Goal: Task Accomplishment & Management: Complete application form

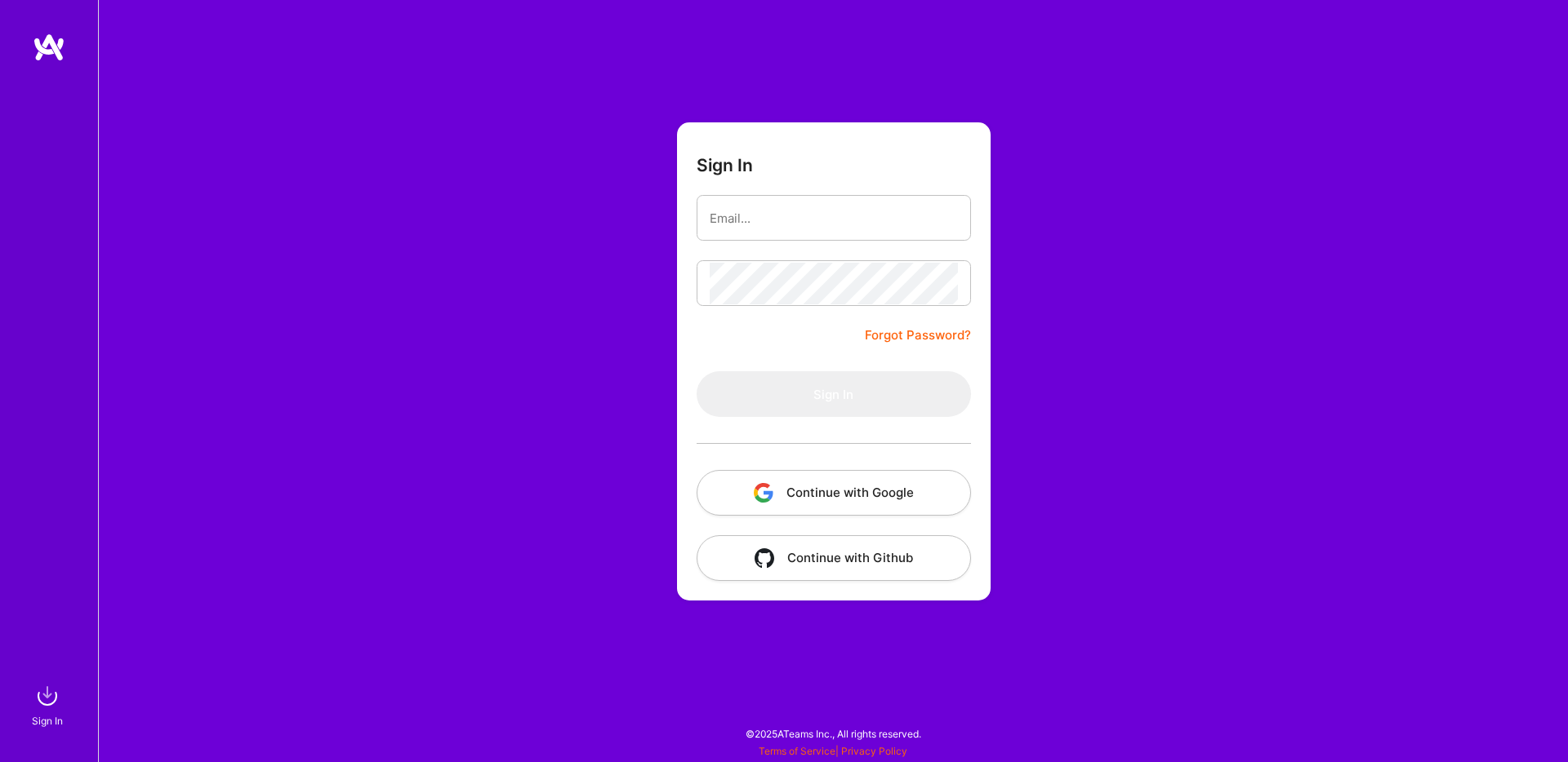
click at [876, 499] on button "Continue with Google" at bounding box center [834, 492] width 274 height 46
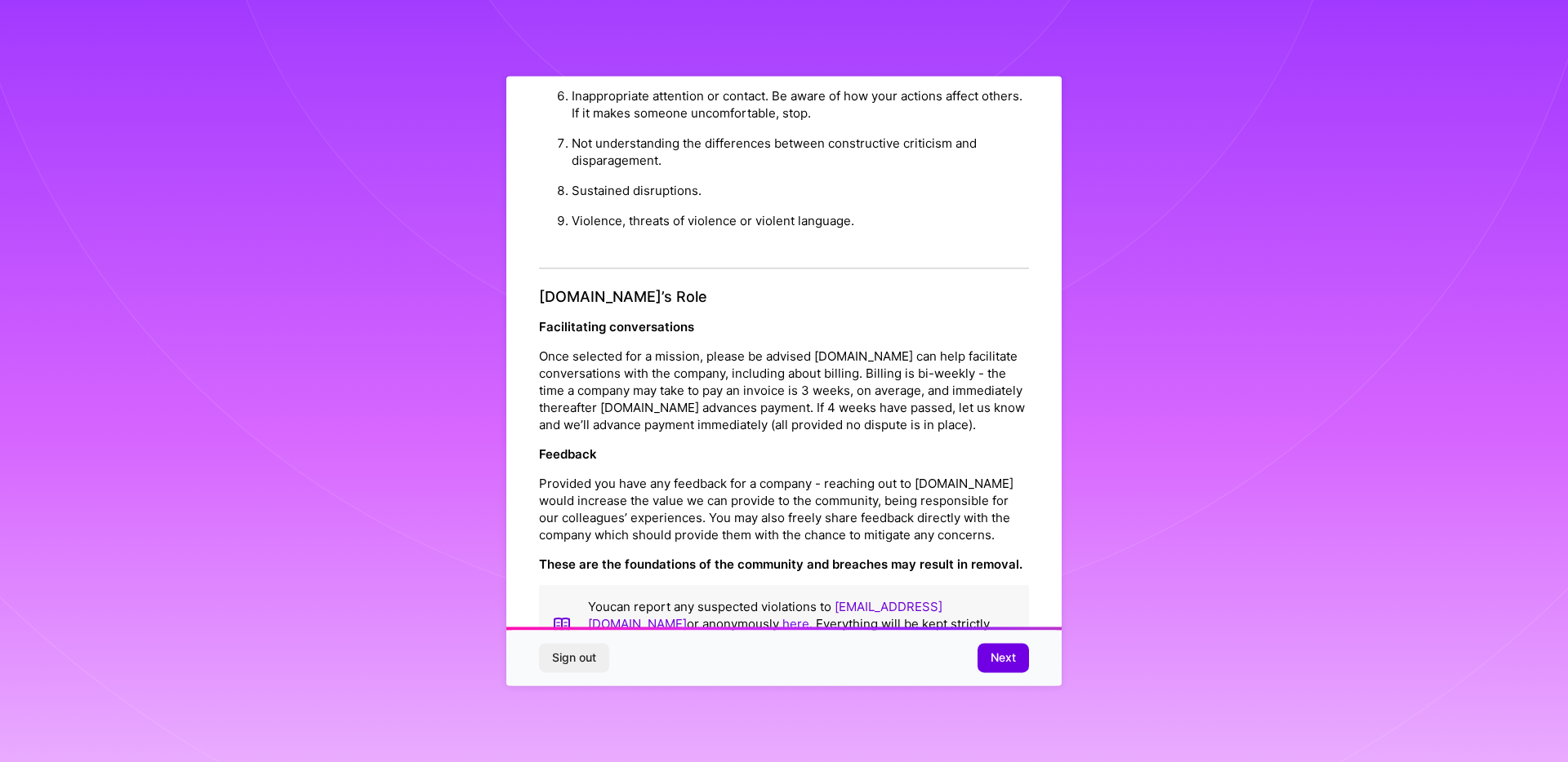
scroll to position [1750, 0]
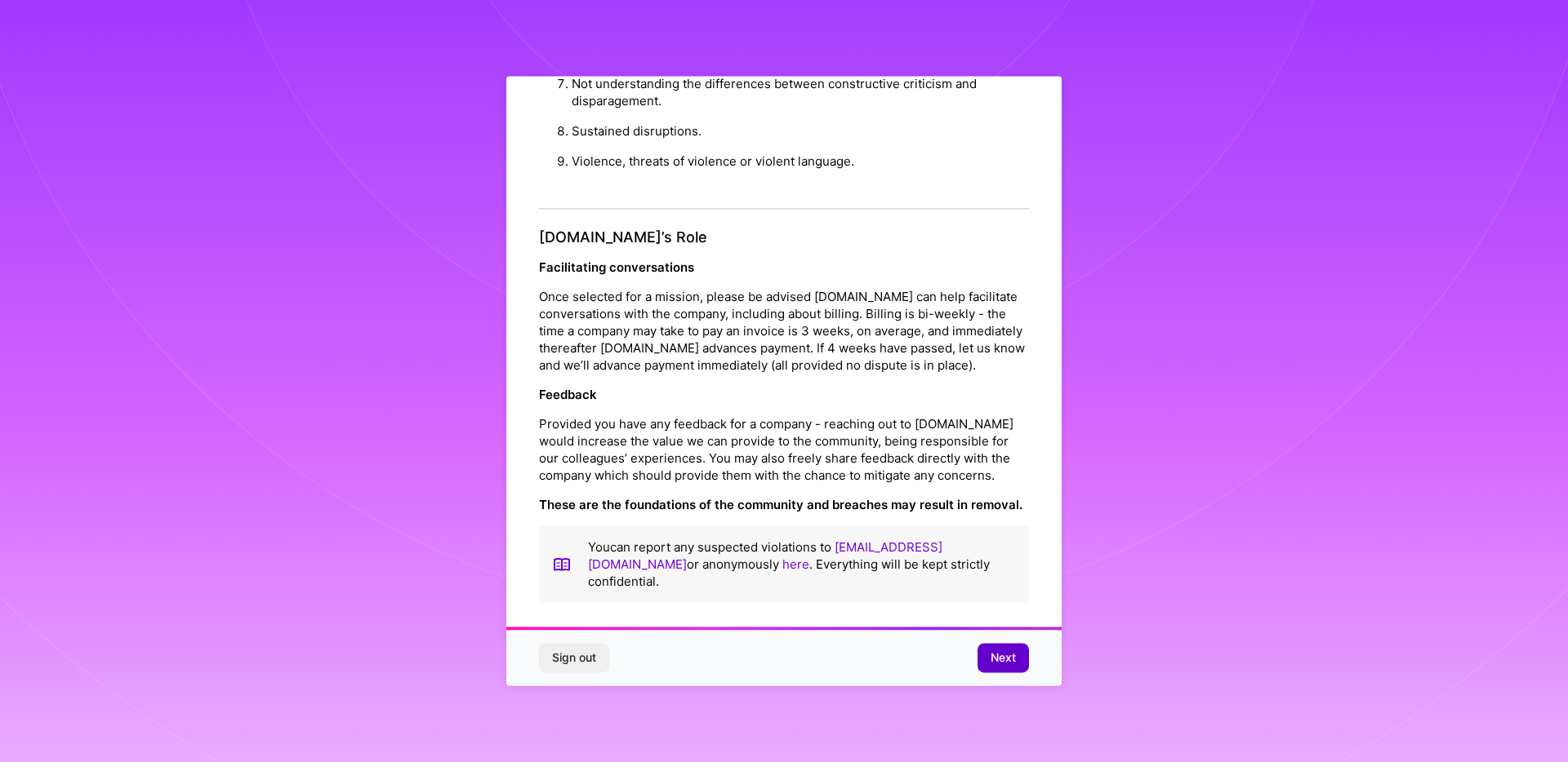
click at [1015, 660] on span "Next" at bounding box center [1003, 658] width 25 height 17
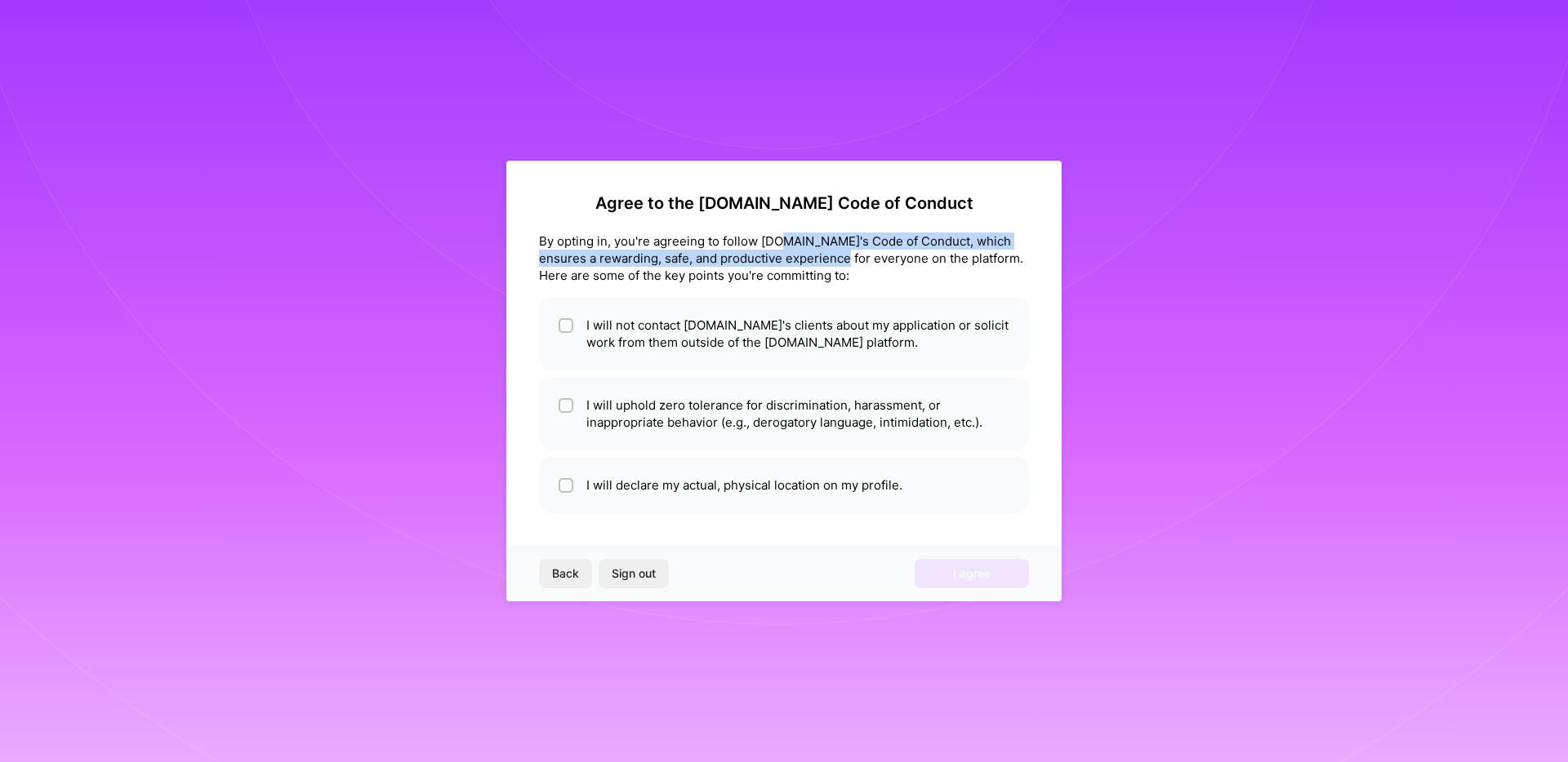
drag, startPoint x: 778, startPoint y: 234, endPoint x: 835, endPoint y: 262, distance: 63.5
click at [835, 262] on div "By opting in, you're agreeing to follow A.Team's Code of Conduct, which ensures…" at bounding box center [784, 258] width 490 height 52
drag, startPoint x: 840, startPoint y: 275, endPoint x: 791, endPoint y: 238, distance: 61.4
click at [791, 240] on div "By opting in, you're agreeing to follow A.Team's Code of Conduct, which ensures…" at bounding box center [784, 258] width 490 height 52
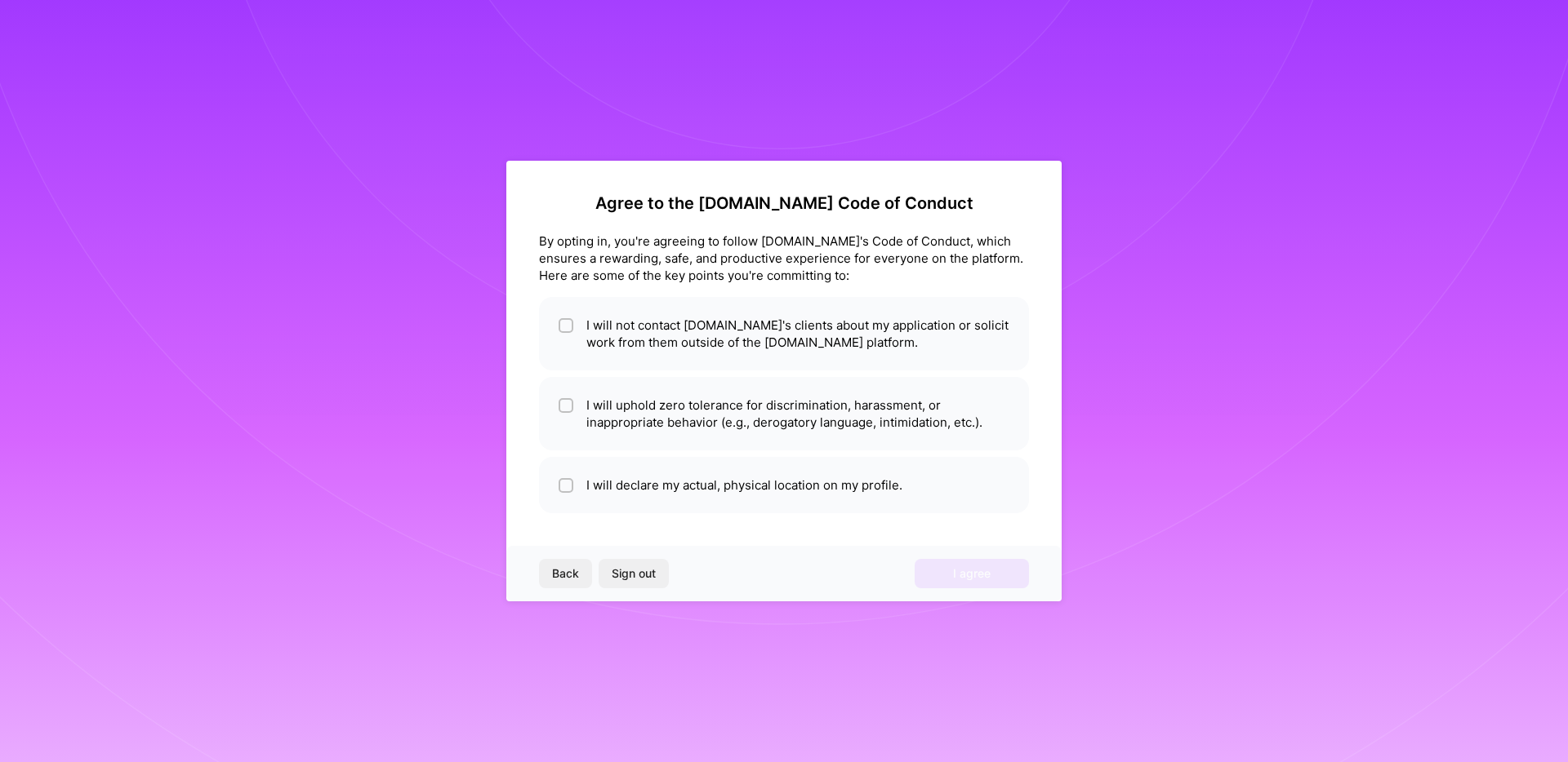
click at [853, 275] on div "By opting in, you're agreeing to follow A.Team's Code of Conduct, which ensures…" at bounding box center [784, 258] width 490 height 52
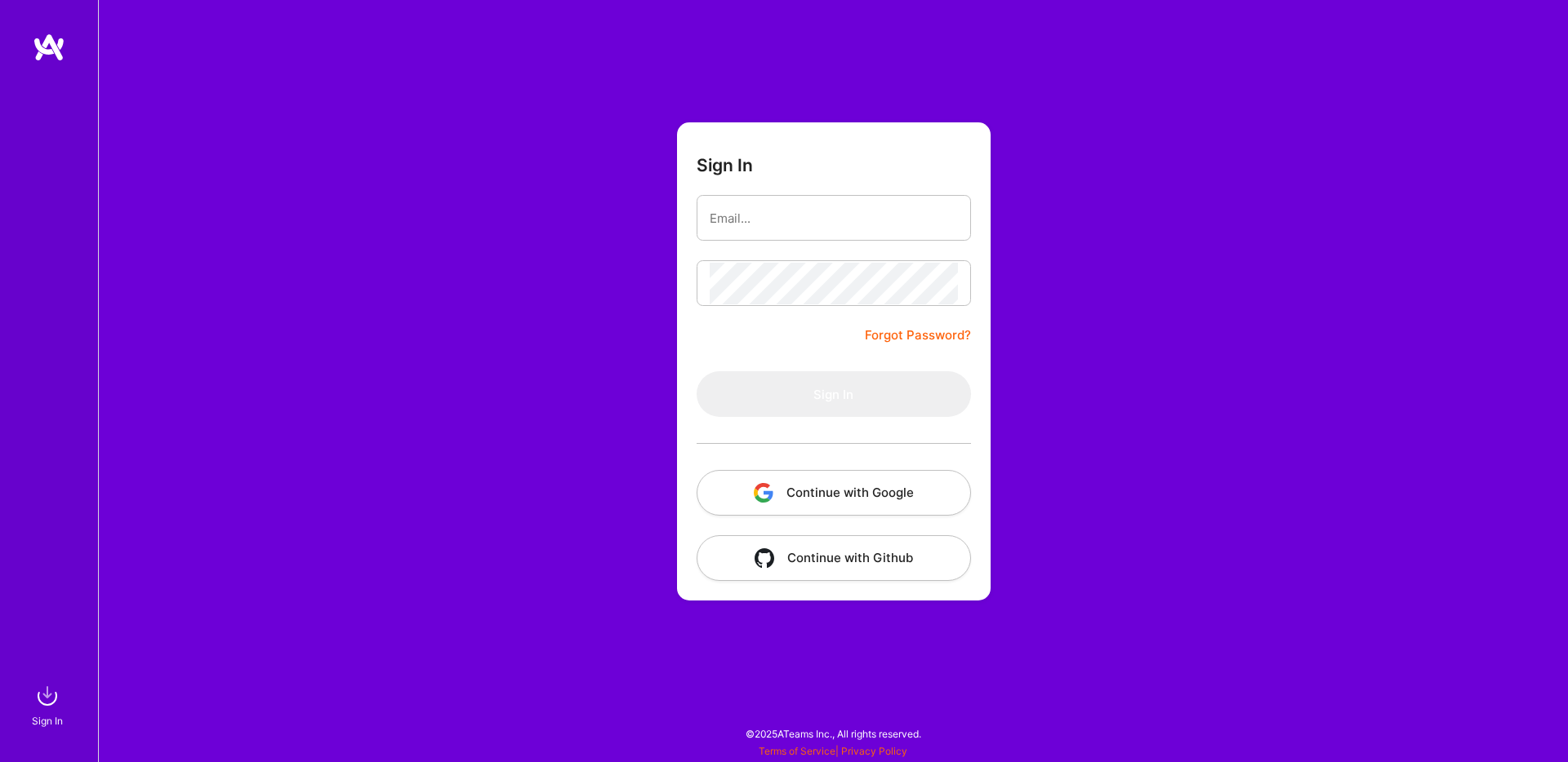
click at [840, 214] on input "email" at bounding box center [834, 218] width 249 height 41
type input "[EMAIL_ADDRESS][DOMAIN_NAME]"
click at [950, 334] on link "Forgot Password?" at bounding box center [917, 335] width 106 height 19
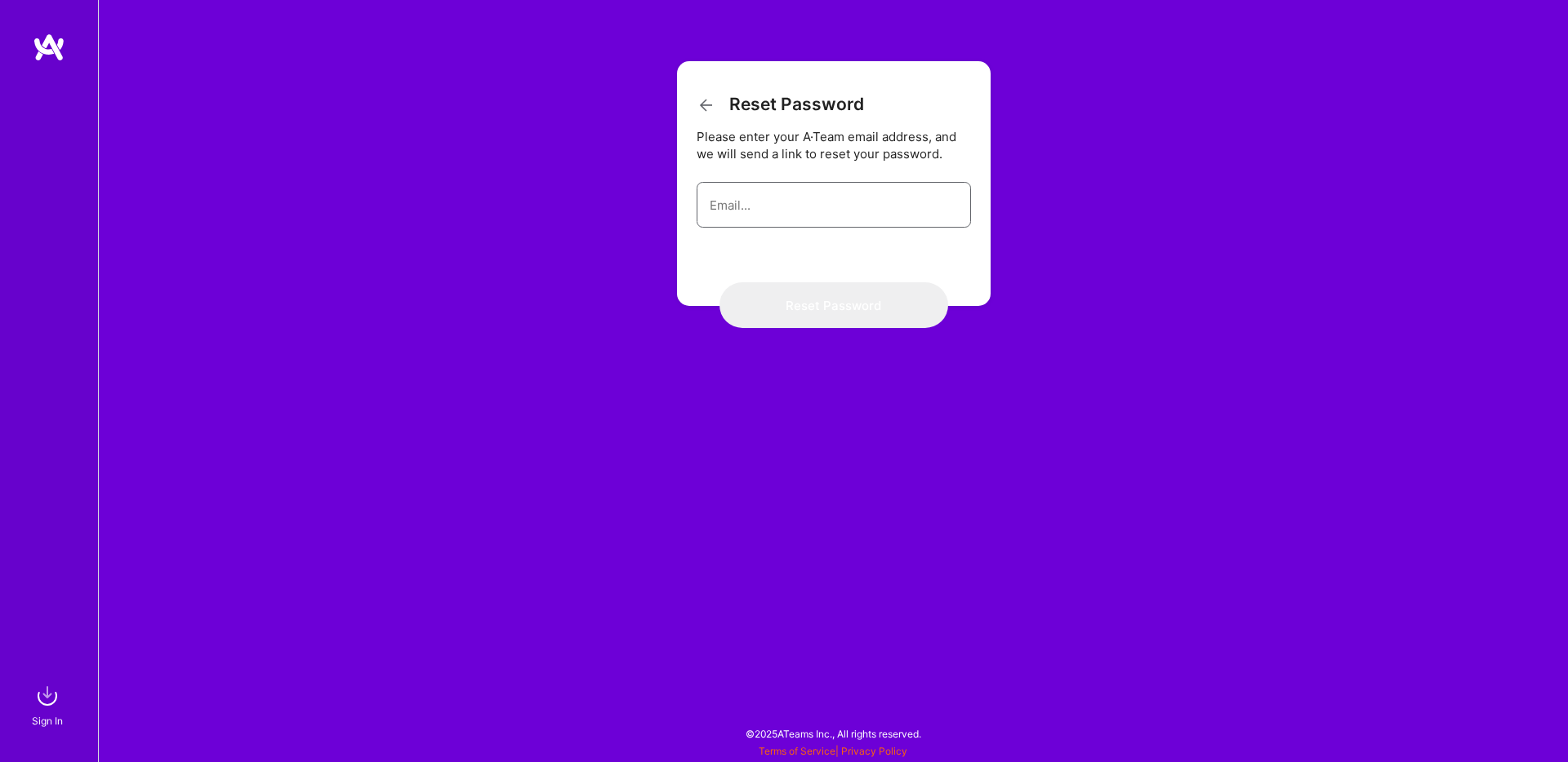
click at [854, 209] on input "email" at bounding box center [834, 205] width 249 height 41
type input "harissuljovich@gmail.com"
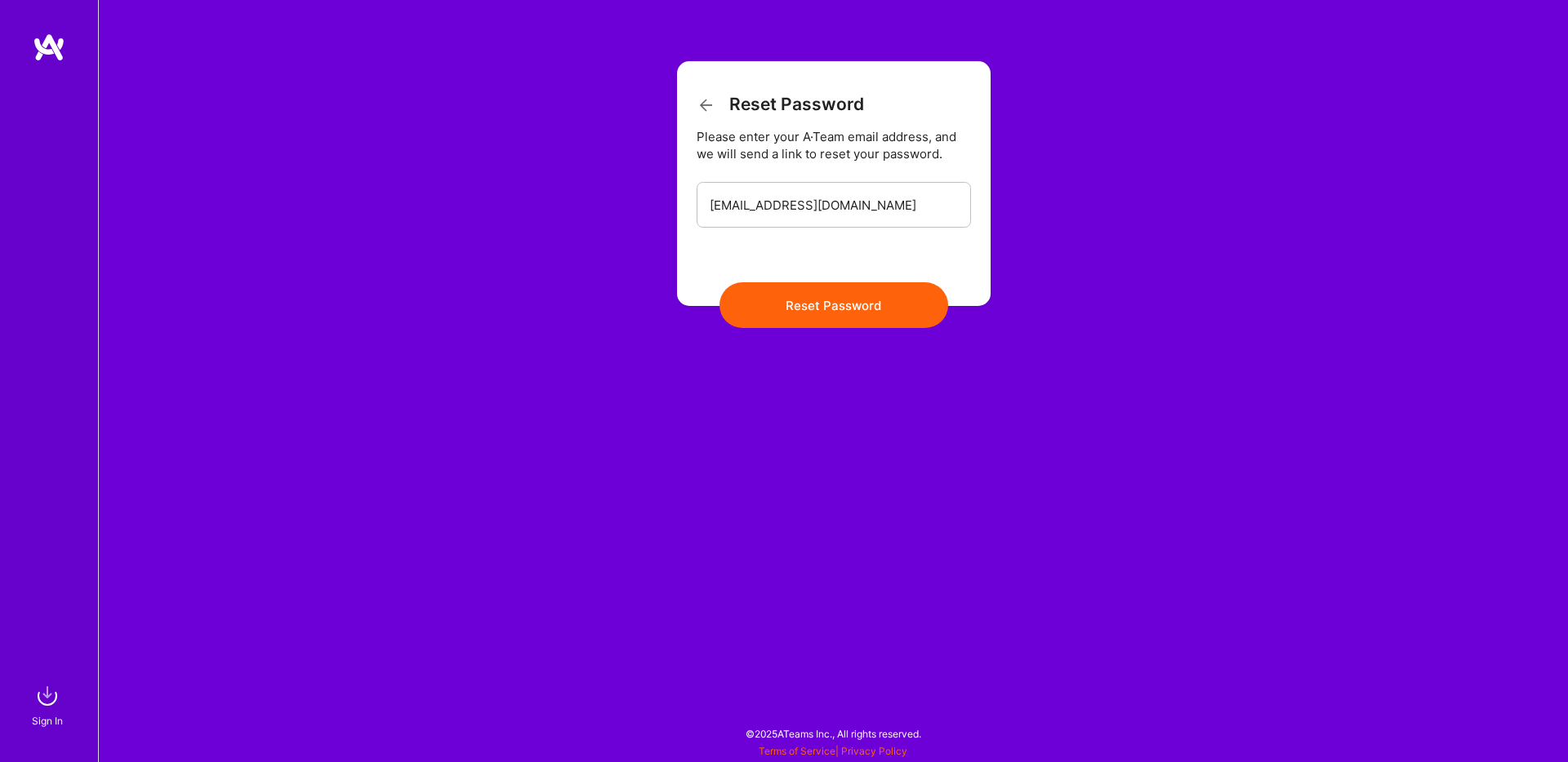
click at [878, 314] on button "Reset Password" at bounding box center [834, 306] width 228 height 46
click at [851, 300] on button "Reset Password" at bounding box center [834, 306] width 228 height 46
click at [542, 276] on div "Reset Password Please enter your A·Team email address, and we will send a link …" at bounding box center [833, 381] width 1470 height 762
click at [40, 57] on img at bounding box center [48, 47] width 33 height 29
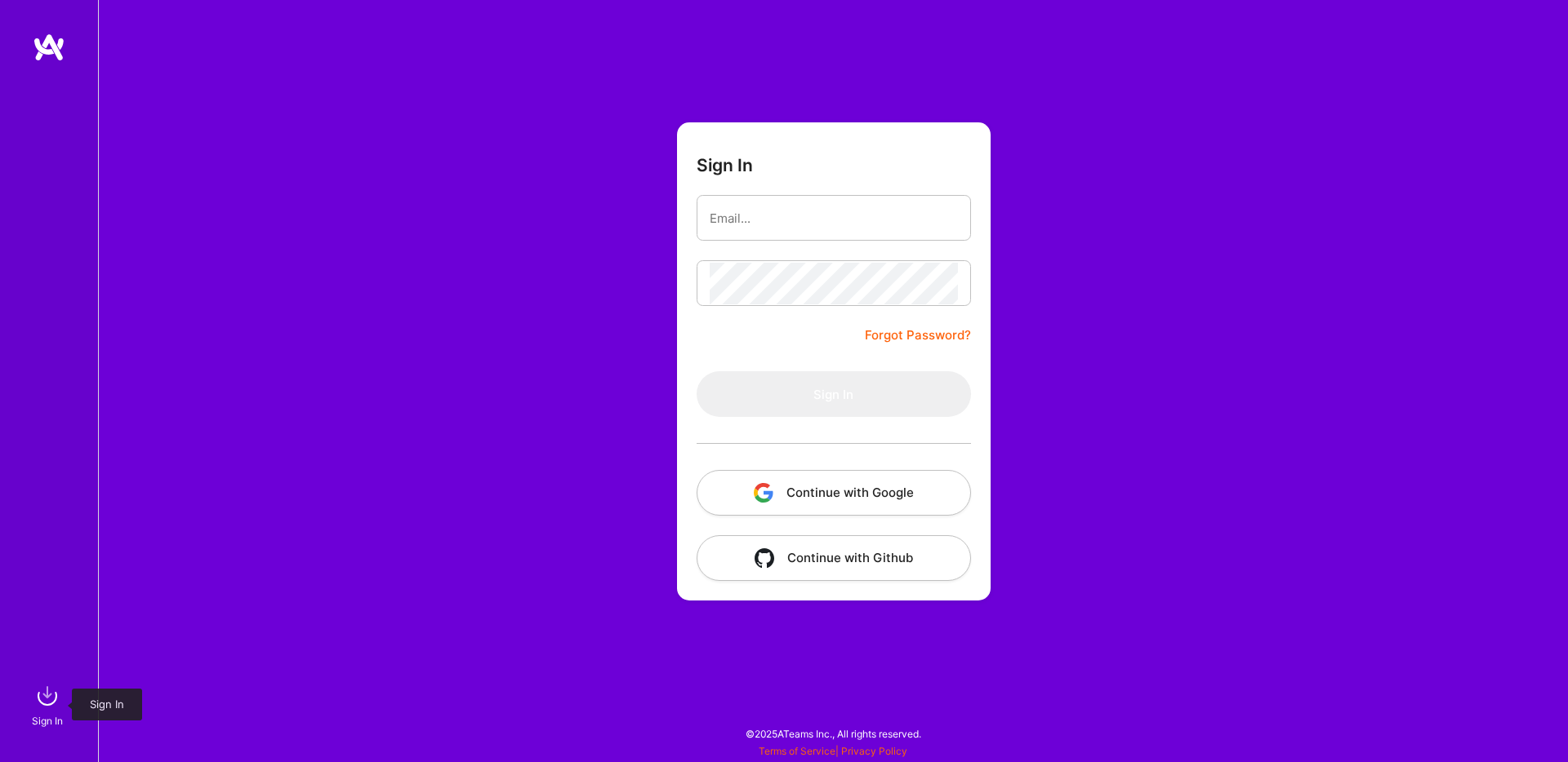
click at [50, 702] on img at bounding box center [47, 695] width 33 height 32
click at [60, 44] on img at bounding box center [48, 47] width 33 height 29
click at [872, 493] on button "Continue with Google" at bounding box center [834, 492] width 274 height 46
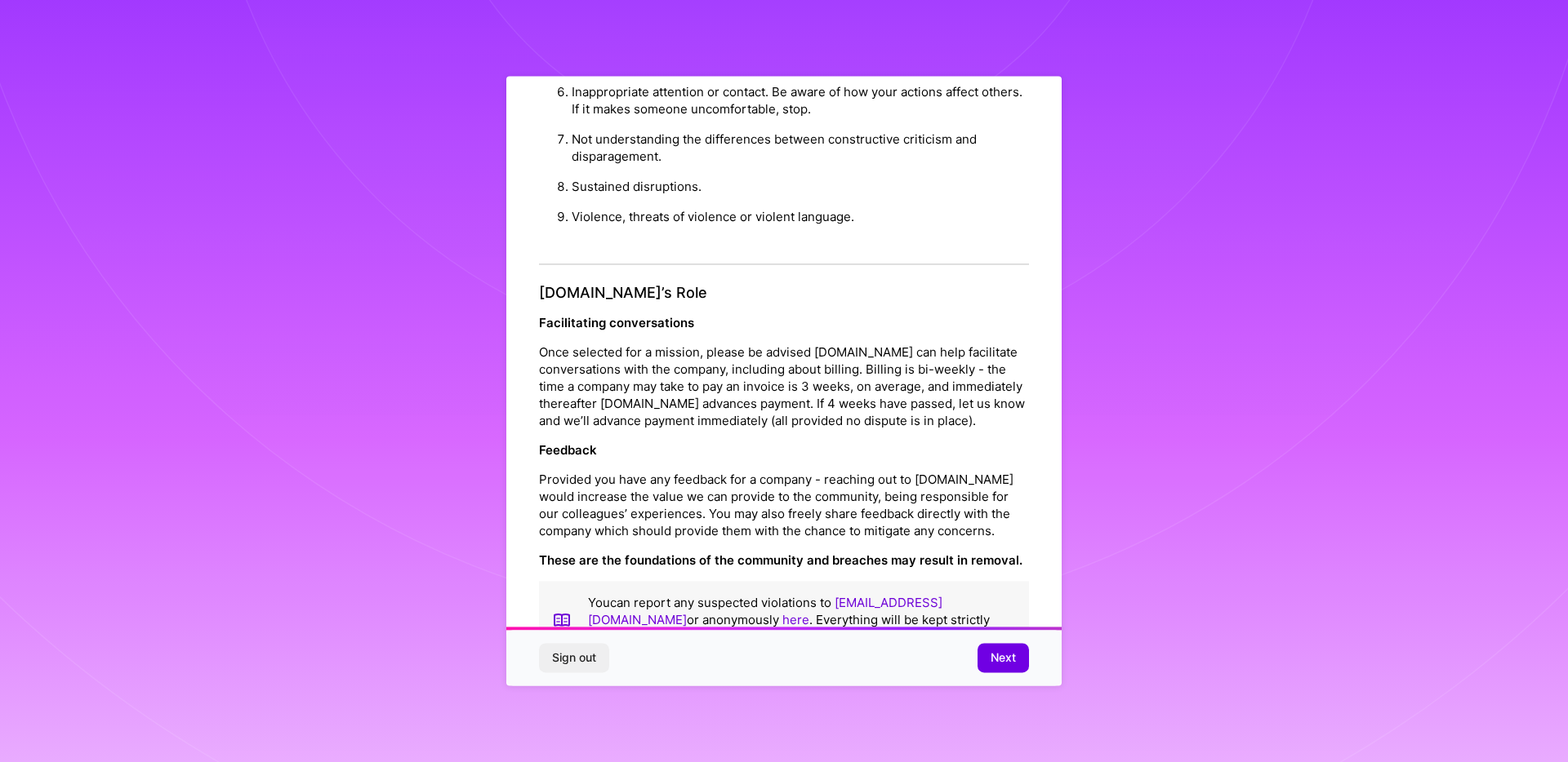
scroll to position [1750, 0]
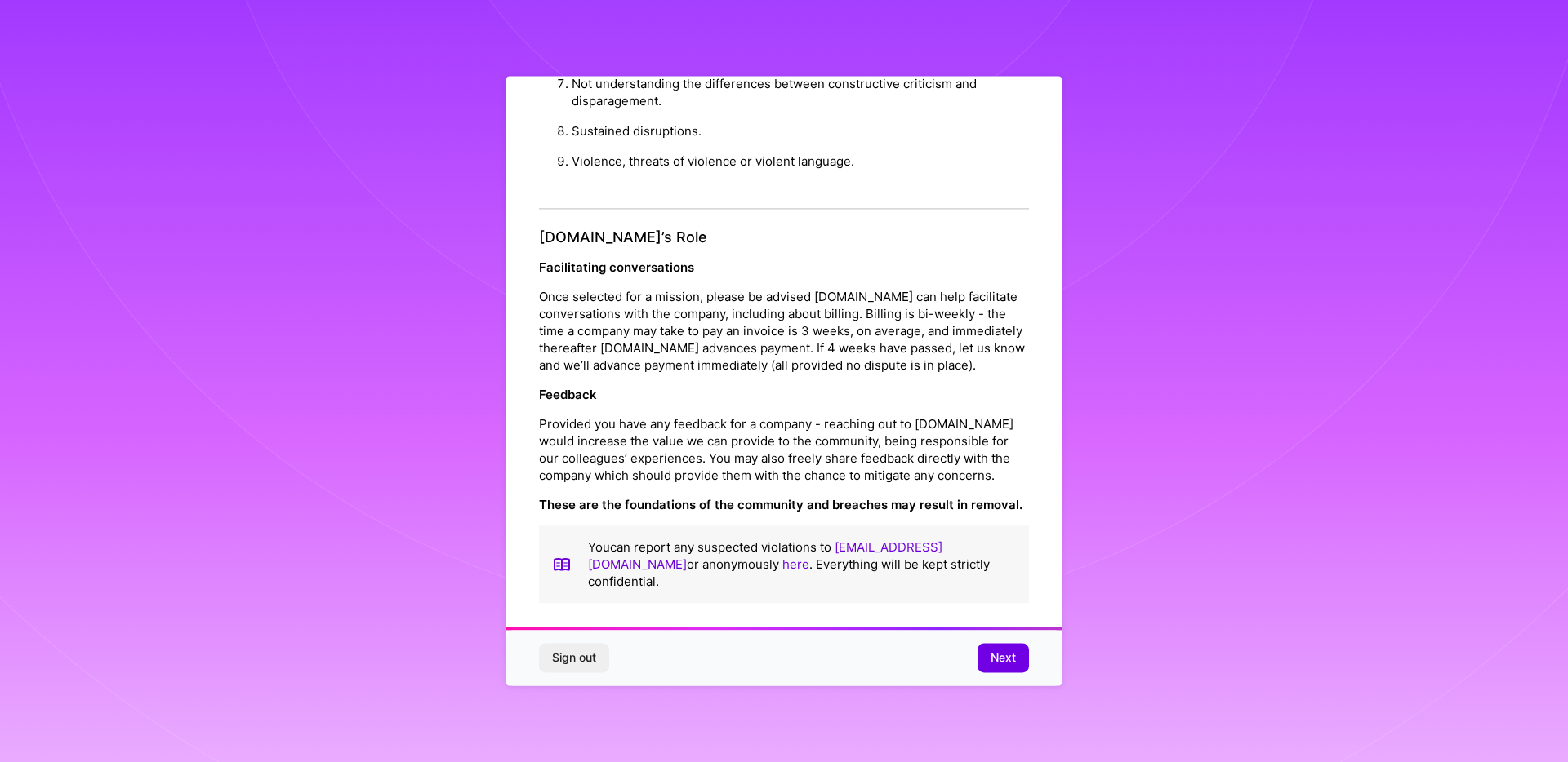
click at [1006, 660] on span "Next" at bounding box center [1003, 658] width 25 height 17
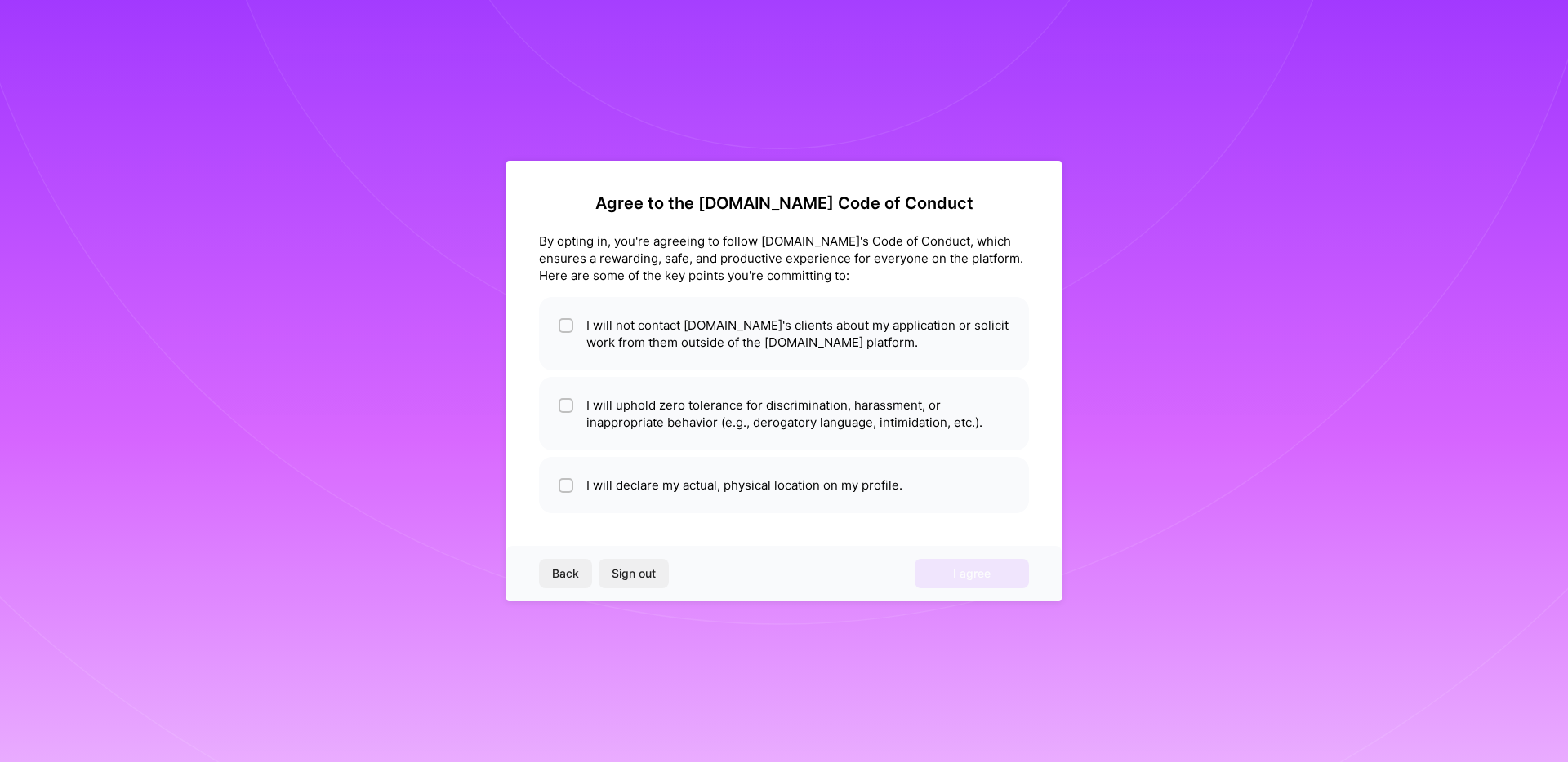
scroll to position [0, 0]
click at [562, 326] on input "checkbox" at bounding box center [567, 326] width 11 height 11
checkbox input "true"
drag, startPoint x: 872, startPoint y: 493, endPoint x: 568, endPoint y: 402, distance: 317.3
click at [568, 402] on input "checkbox" at bounding box center [567, 406] width 11 height 11
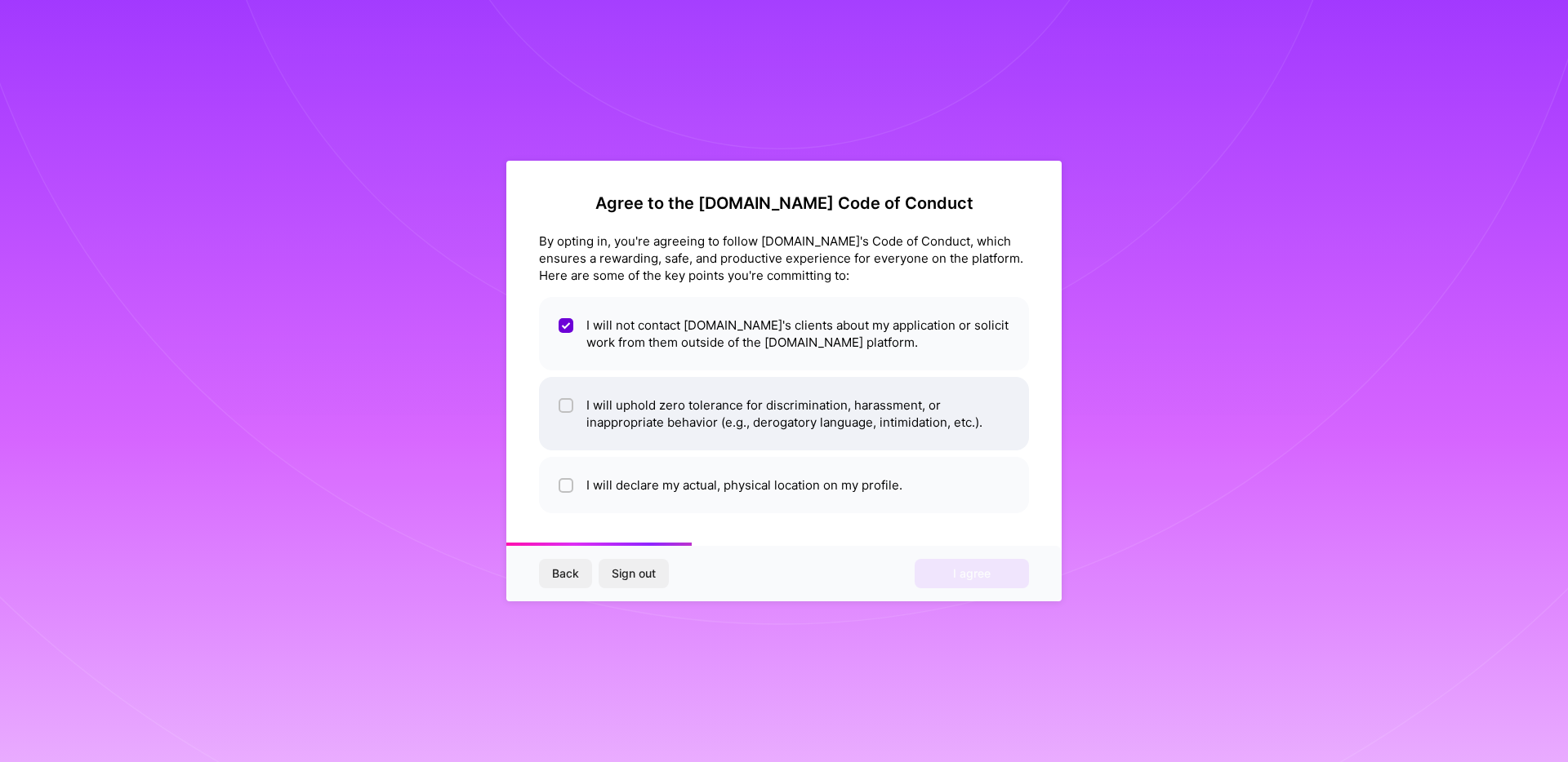
checkbox input "true"
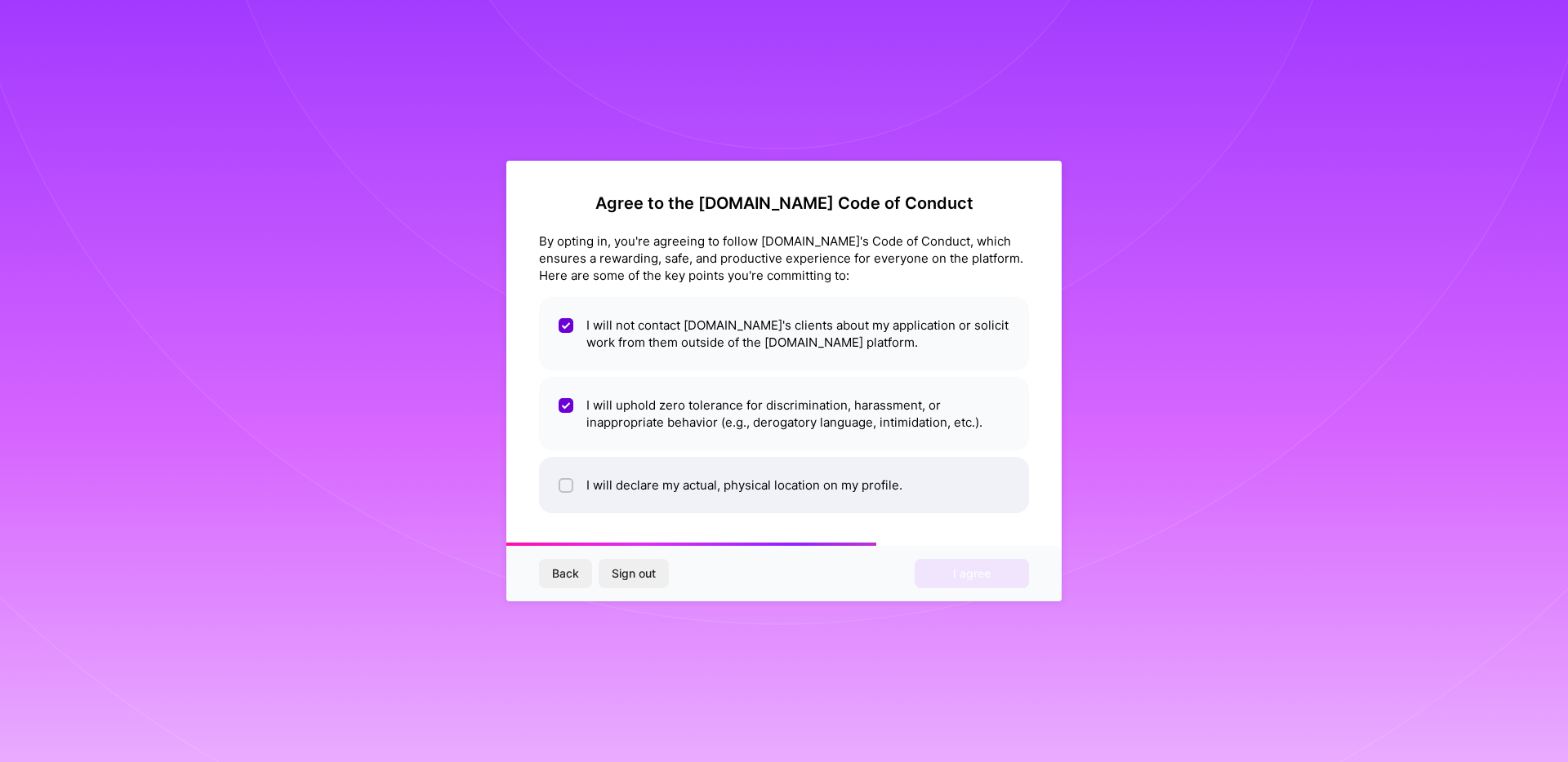
drag, startPoint x: 568, startPoint y: 402, endPoint x: 567, endPoint y: 481, distance: 79.0
click at [567, 481] on input "checkbox" at bounding box center [567, 486] width 11 height 11
checkbox input "true"
drag, startPoint x: 567, startPoint y: 481, endPoint x: 967, endPoint y: 567, distance: 409.1
click at [967, 567] on span "I agree" at bounding box center [972, 573] width 38 height 17
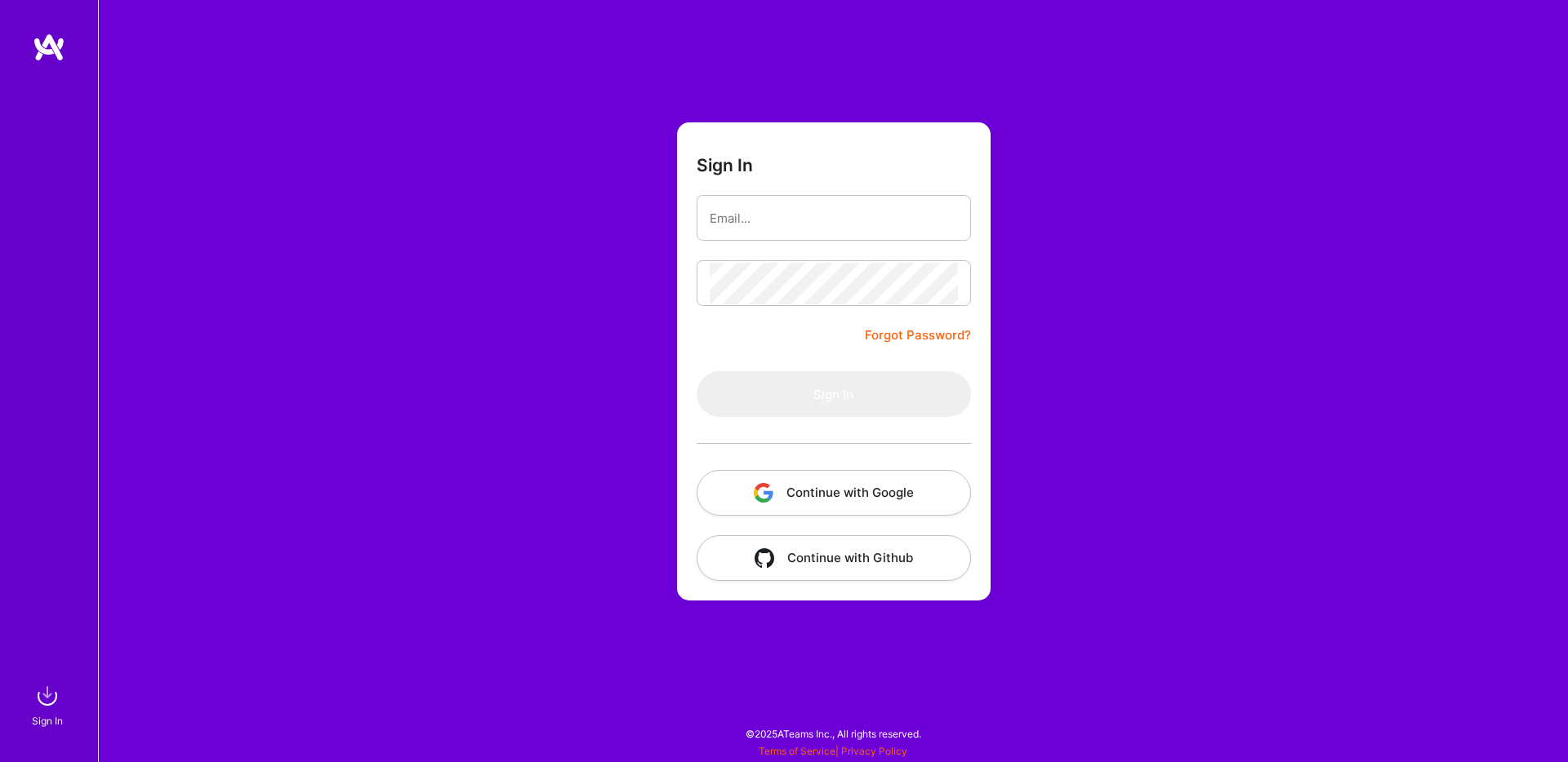
drag, startPoint x: 967, startPoint y: 567, endPoint x: 916, endPoint y: 493, distance: 89.9
click at [916, 493] on button "Continue with Google" at bounding box center [834, 492] width 274 height 46
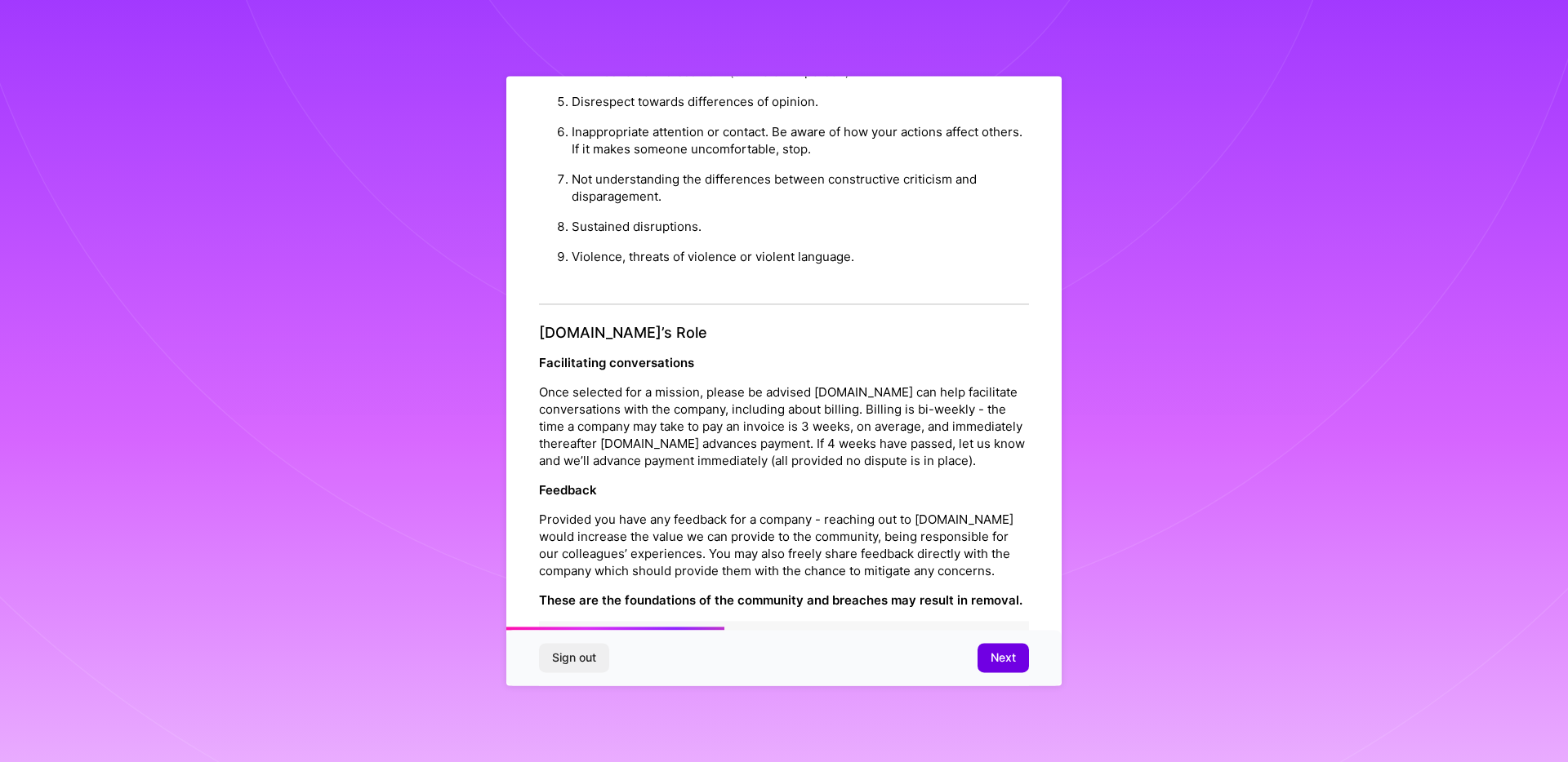
scroll to position [1750, 0]
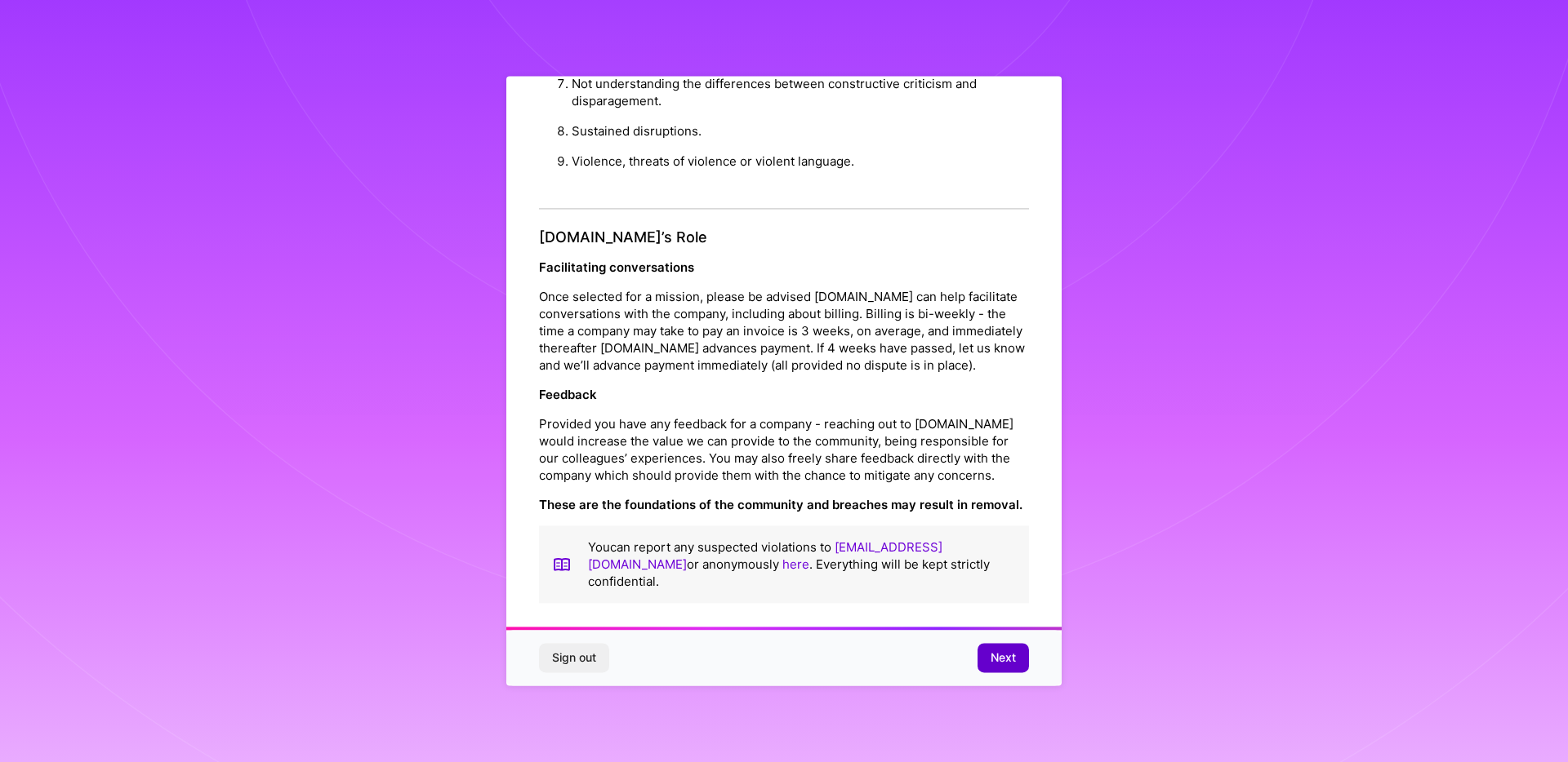
click at [1027, 664] on button "Next" at bounding box center [1003, 658] width 52 height 29
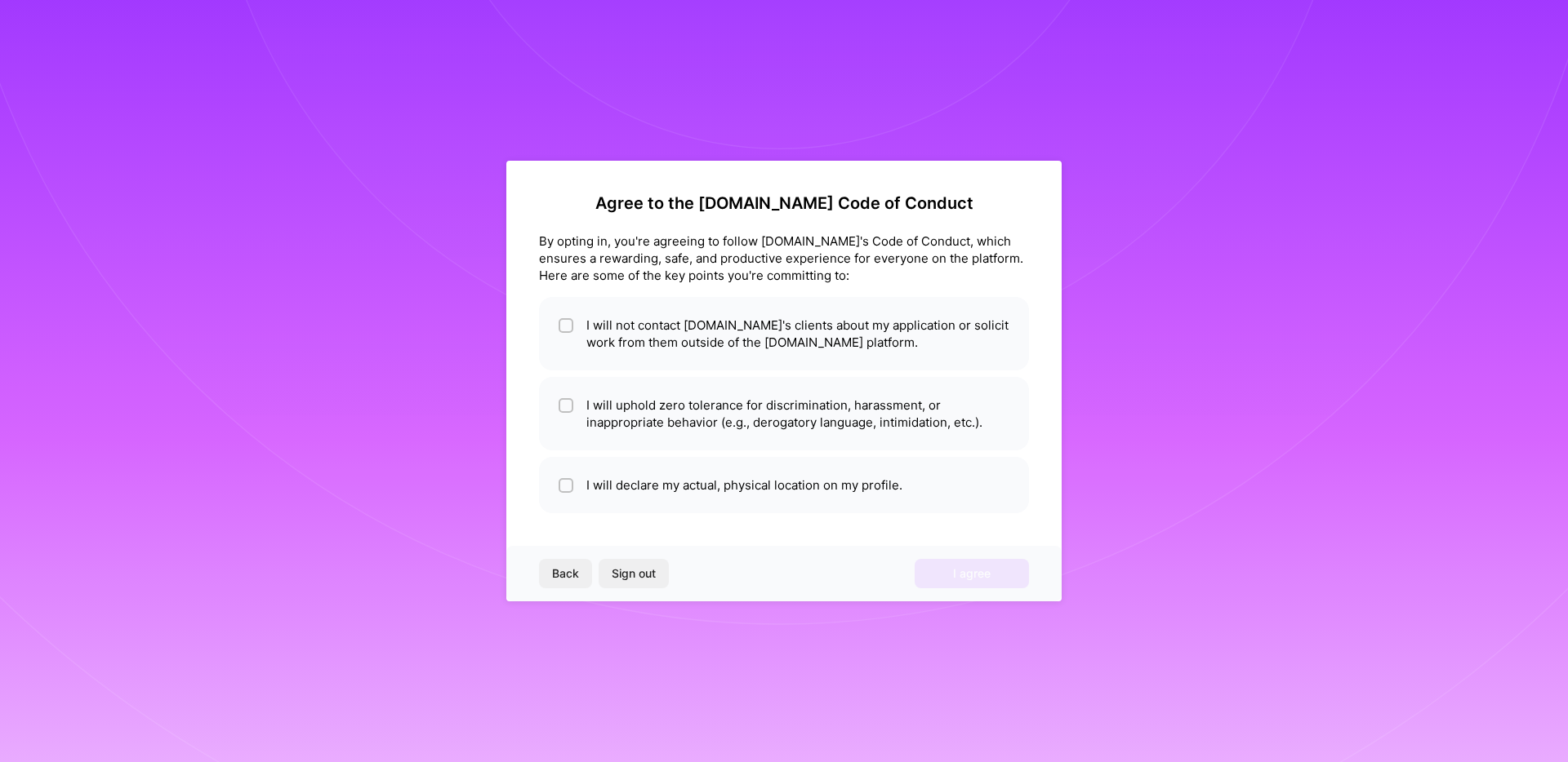
scroll to position [0, 0]
click at [617, 331] on li "I will not contact [DOMAIN_NAME]'s clients about my application or solicit work…" at bounding box center [784, 334] width 490 height 74
checkbox input "true"
click at [643, 390] on li "I will uphold zero tolerance for discrimination, harassment, or inappropriate b…" at bounding box center [784, 413] width 490 height 74
checkbox input "true"
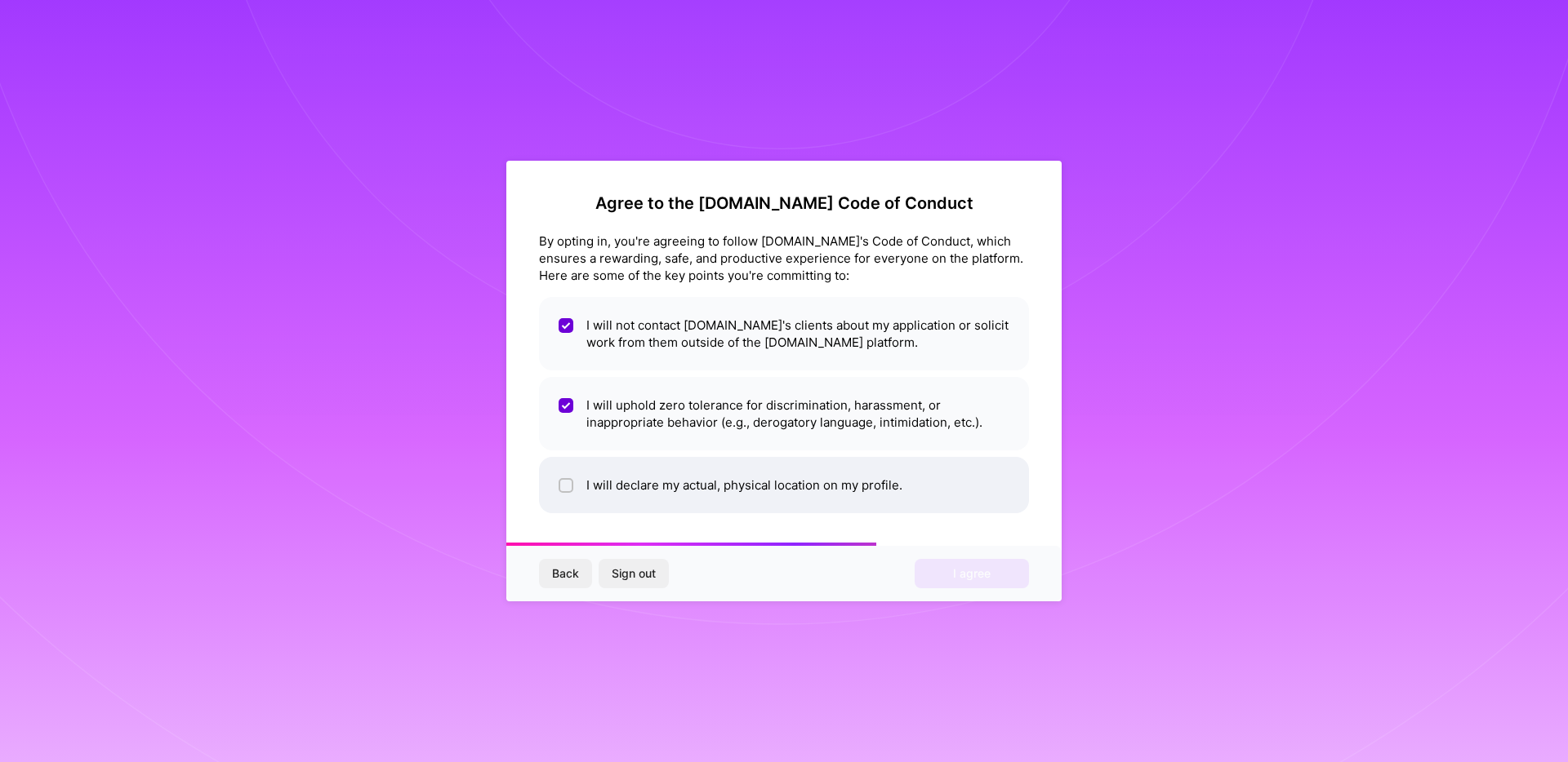
click at [664, 470] on li "I will declare my actual, physical location on my profile." at bounding box center [784, 485] width 490 height 56
checkbox input "true"
click at [997, 571] on button "I agree" at bounding box center [972, 573] width 114 height 29
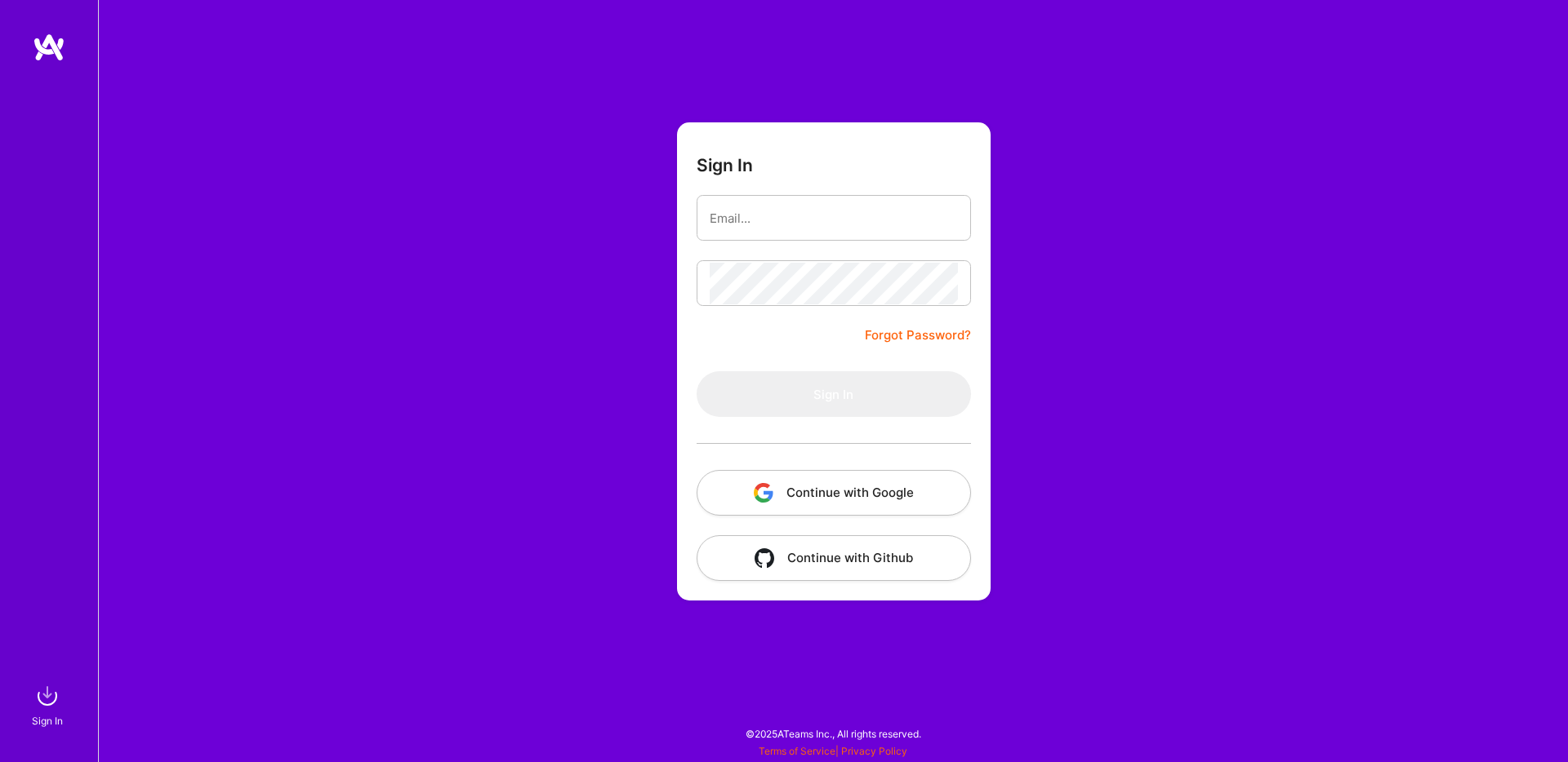
click at [44, 53] on img at bounding box center [48, 47] width 33 height 29
click at [45, 706] on img at bounding box center [47, 695] width 33 height 32
click at [498, 519] on div "Sign In Forgot Password? Sign In Continue with Google Continue with Github" at bounding box center [833, 381] width 1470 height 762
click at [727, 340] on form "Sign In Forgot Password? Sign In Continue with Google Continue with Github" at bounding box center [834, 361] width 314 height 478
click at [771, 222] on input "email" at bounding box center [834, 218] width 249 height 41
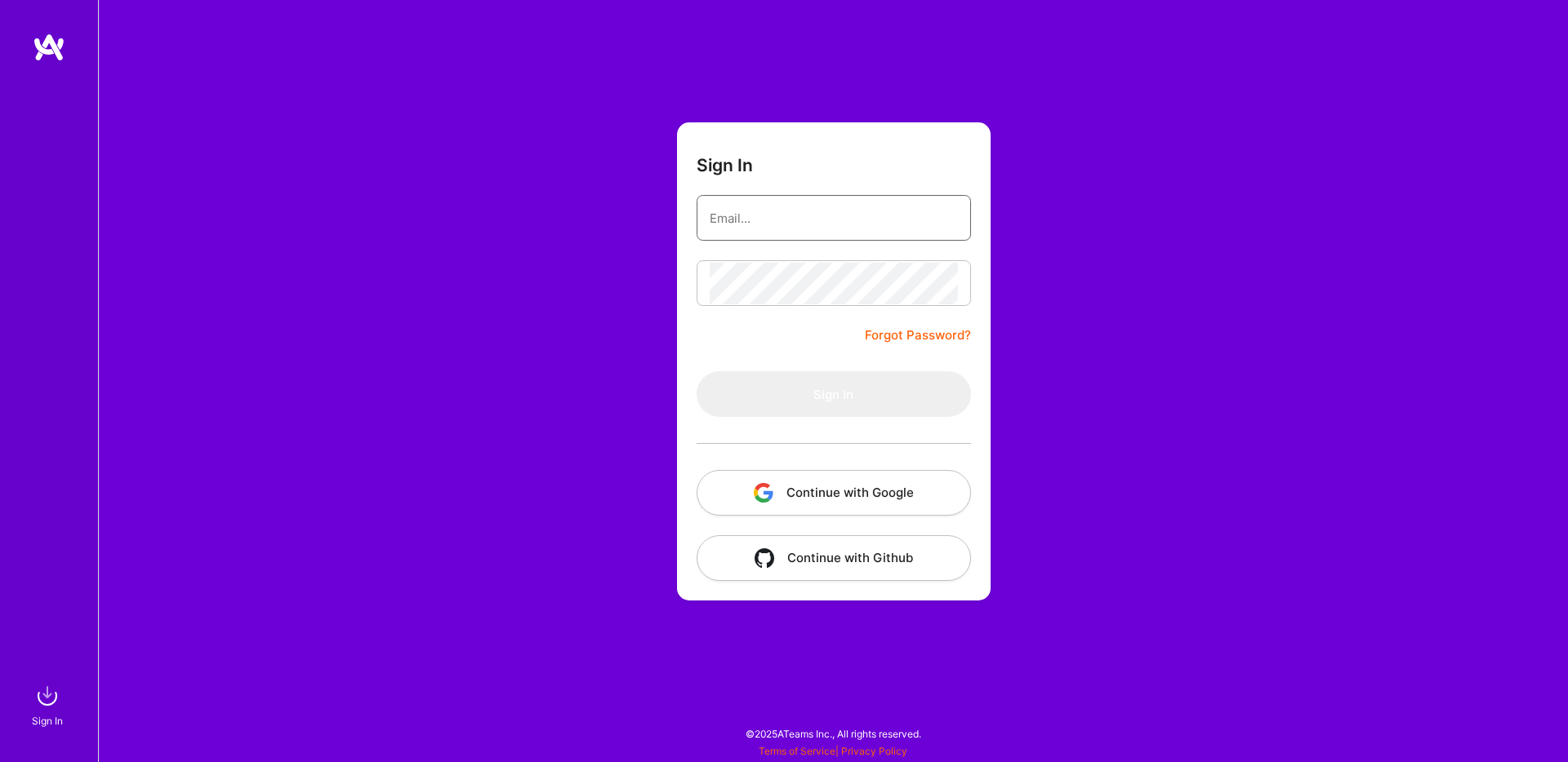
type input "harissuljovich@gmail.com"
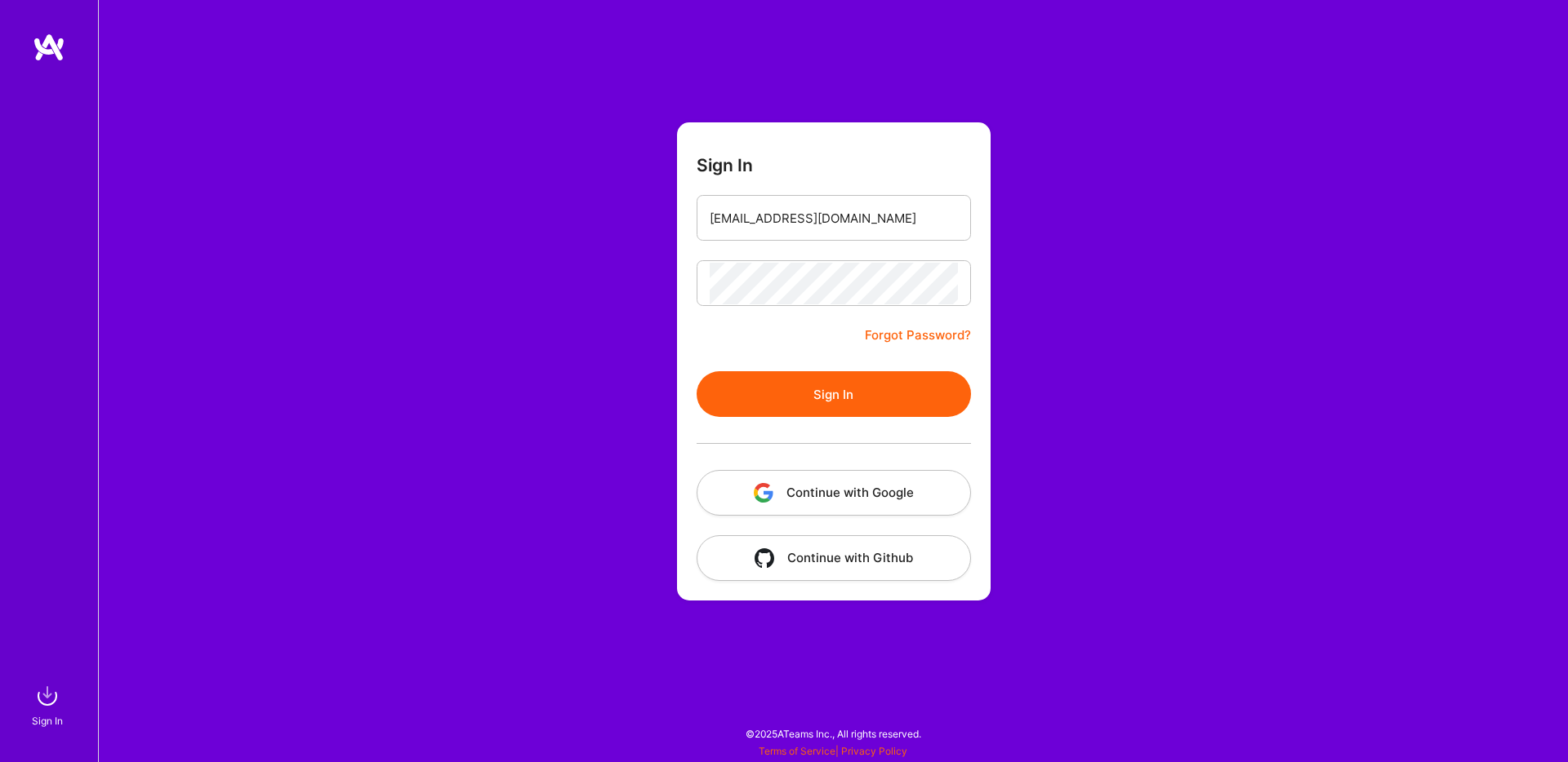
click at [850, 399] on button "Sign In" at bounding box center [834, 394] width 274 height 46
click at [478, 411] on div "Sign In [EMAIL_ADDRESS][DOMAIN_NAME] Forgot Password? Sign In Continue with Goo…" at bounding box center [833, 381] width 1470 height 762
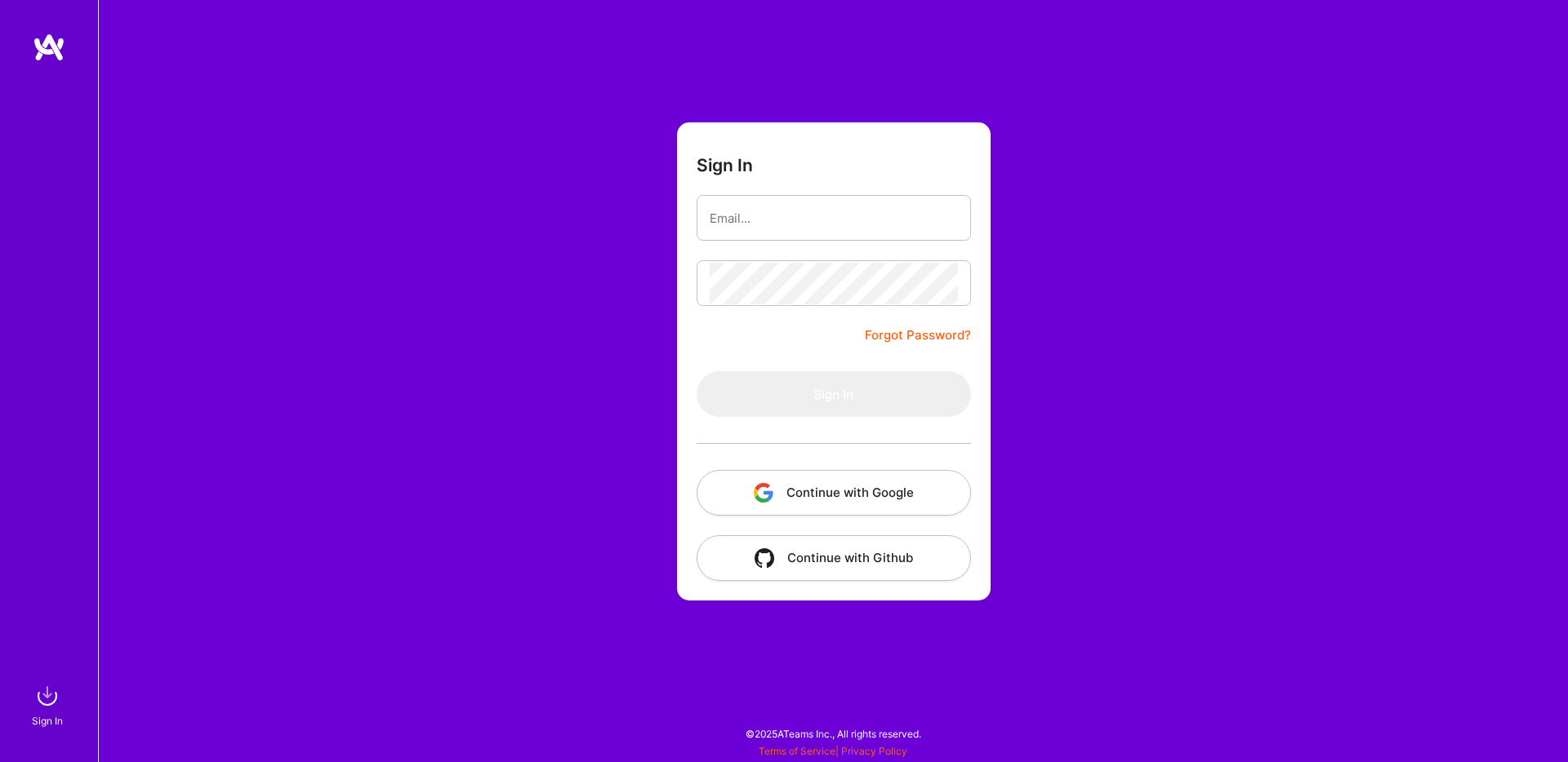
click at [387, 401] on div "Sign In Forgot Password? Sign In Continue with Google Continue with Github" at bounding box center [833, 381] width 1470 height 762
click at [409, 319] on div "Sign In Forgot Password? Sign In Continue with Google Continue with Github" at bounding box center [833, 381] width 1470 height 762
click at [46, 56] on img at bounding box center [48, 47] width 33 height 29
click at [878, 213] on input "email" at bounding box center [834, 218] width 249 height 41
paste input "[EMAIL_ADDRESS][DOMAIN_NAME]"
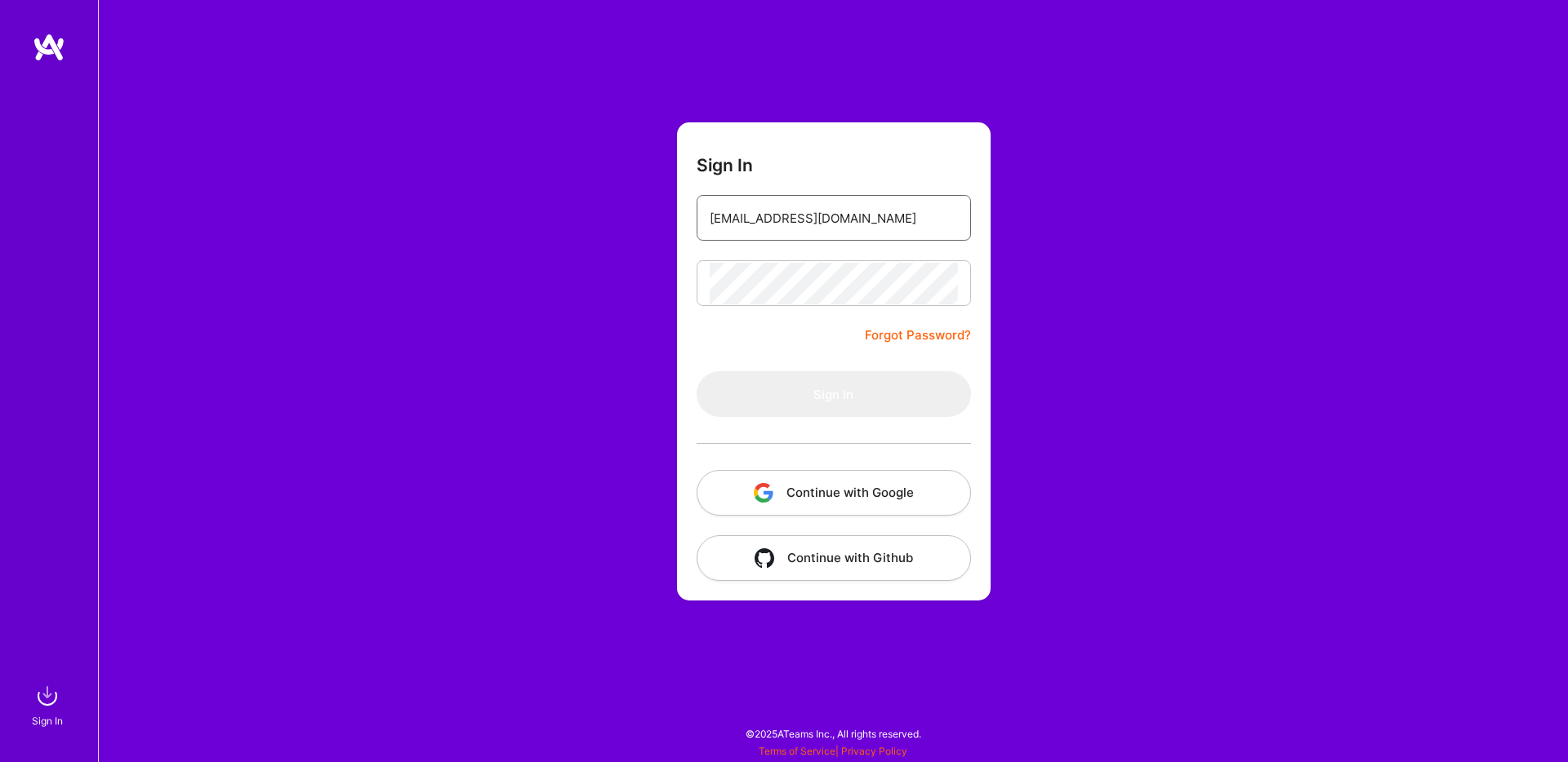
drag, startPoint x: 737, startPoint y: 218, endPoint x: 676, endPoint y: 214, distance: 61.1
click at [677, 214] on form "Sign In [EMAIL_ADDRESS][DOMAIN_NAME] Forgot Password? Sign In Continue with Goo…" at bounding box center [834, 361] width 314 height 478
type input "[EMAIL_ADDRESS][DOMAIN_NAME]"
click at [930, 334] on link "Forgot Password?" at bounding box center [917, 335] width 106 height 19
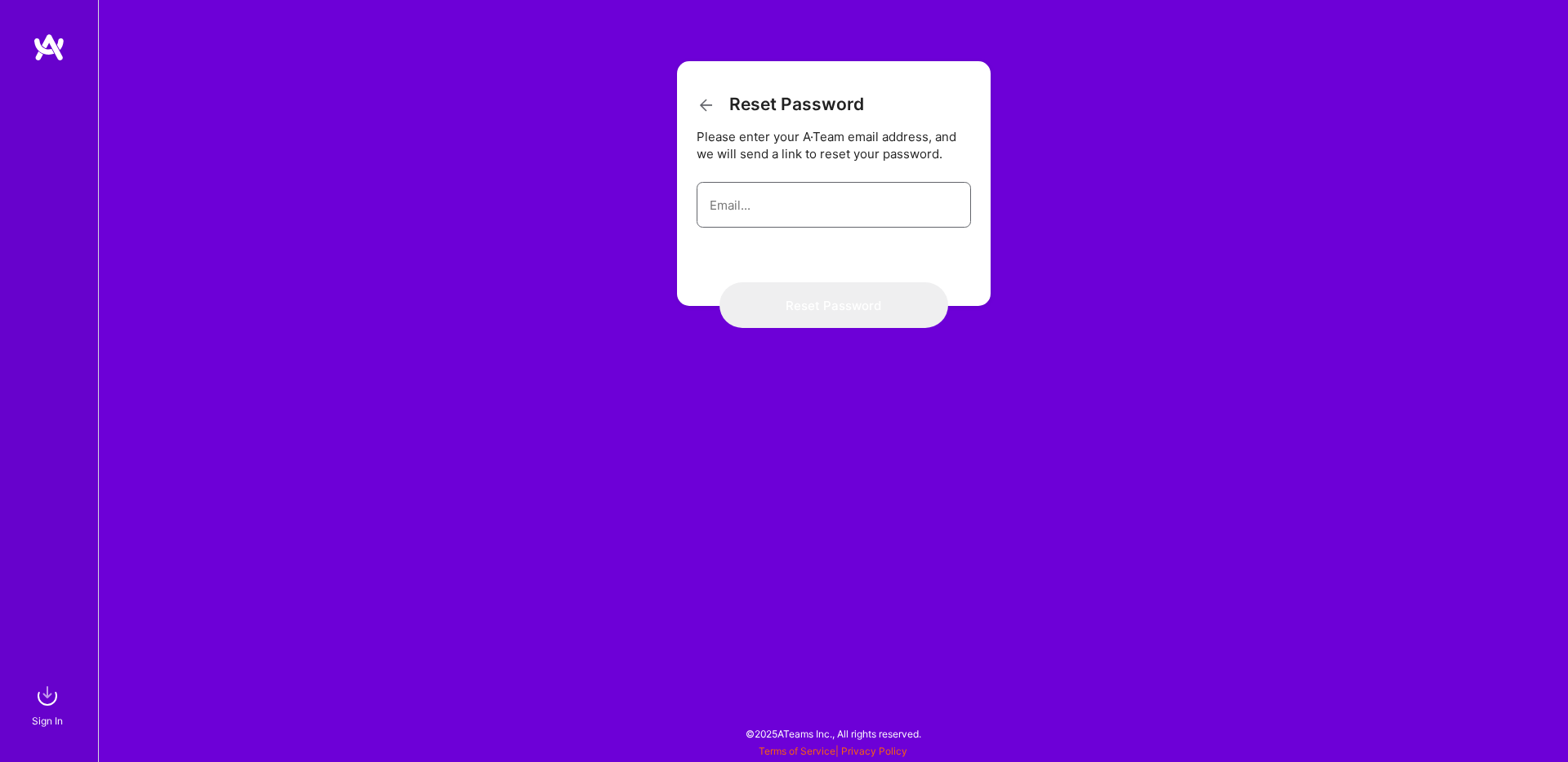
click at [878, 201] on input "email" at bounding box center [834, 205] width 249 height 41
paste input "[EMAIL_ADDRESS][DOMAIN_NAME]"
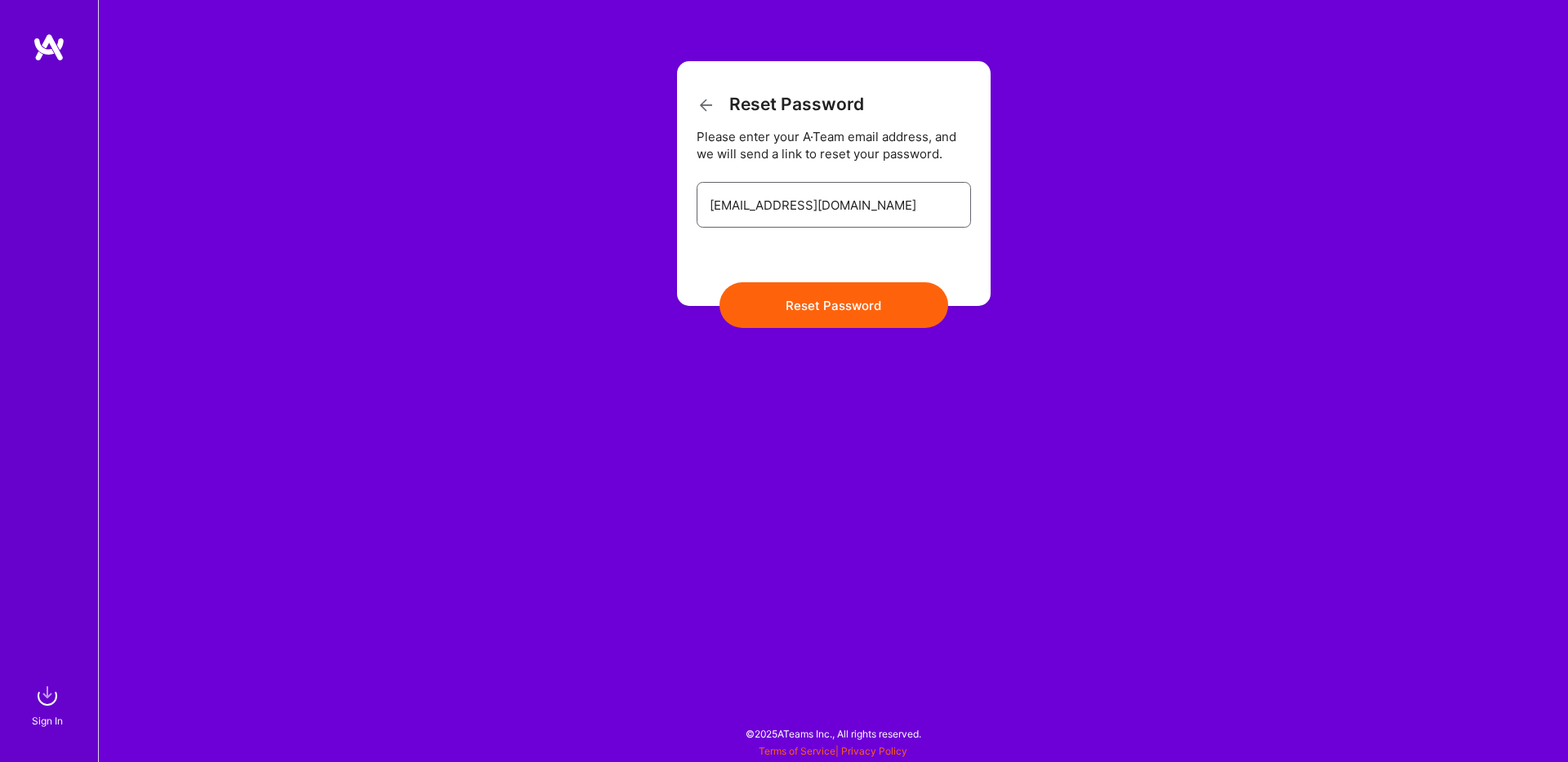
drag, startPoint x: 735, startPoint y: 209, endPoint x: 678, endPoint y: 208, distance: 57.0
click at [678, 208] on form "Reset Password Please enter your A·Team email address, and we will send a link …" at bounding box center [834, 183] width 314 height 245
type input "[EMAIL_ADDRESS][DOMAIN_NAME]"
click at [813, 313] on button "Reset Password" at bounding box center [834, 306] width 228 height 46
click at [50, 52] on img at bounding box center [48, 47] width 33 height 29
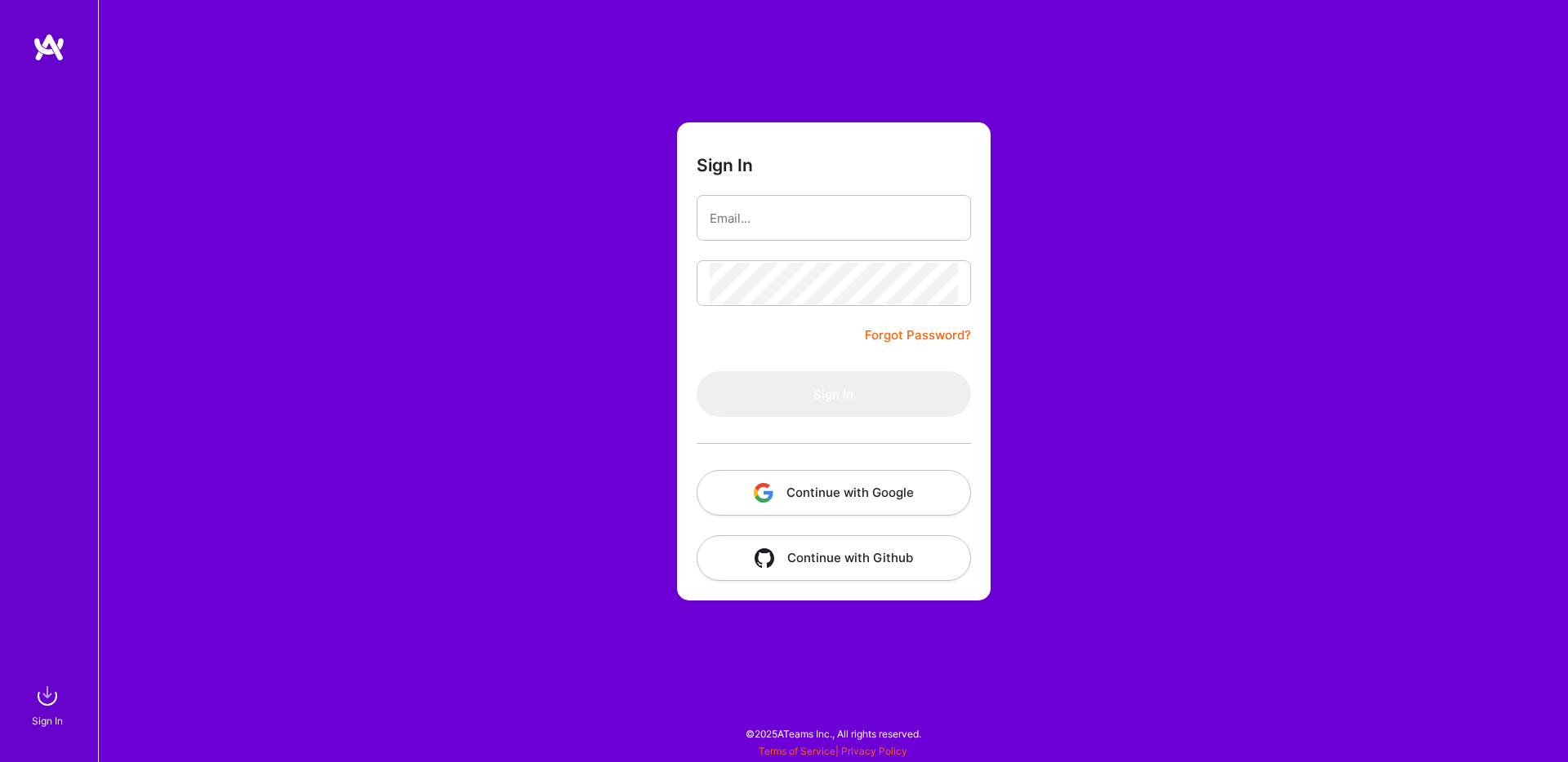
click at [839, 493] on button "Continue with Google" at bounding box center [834, 492] width 274 height 46
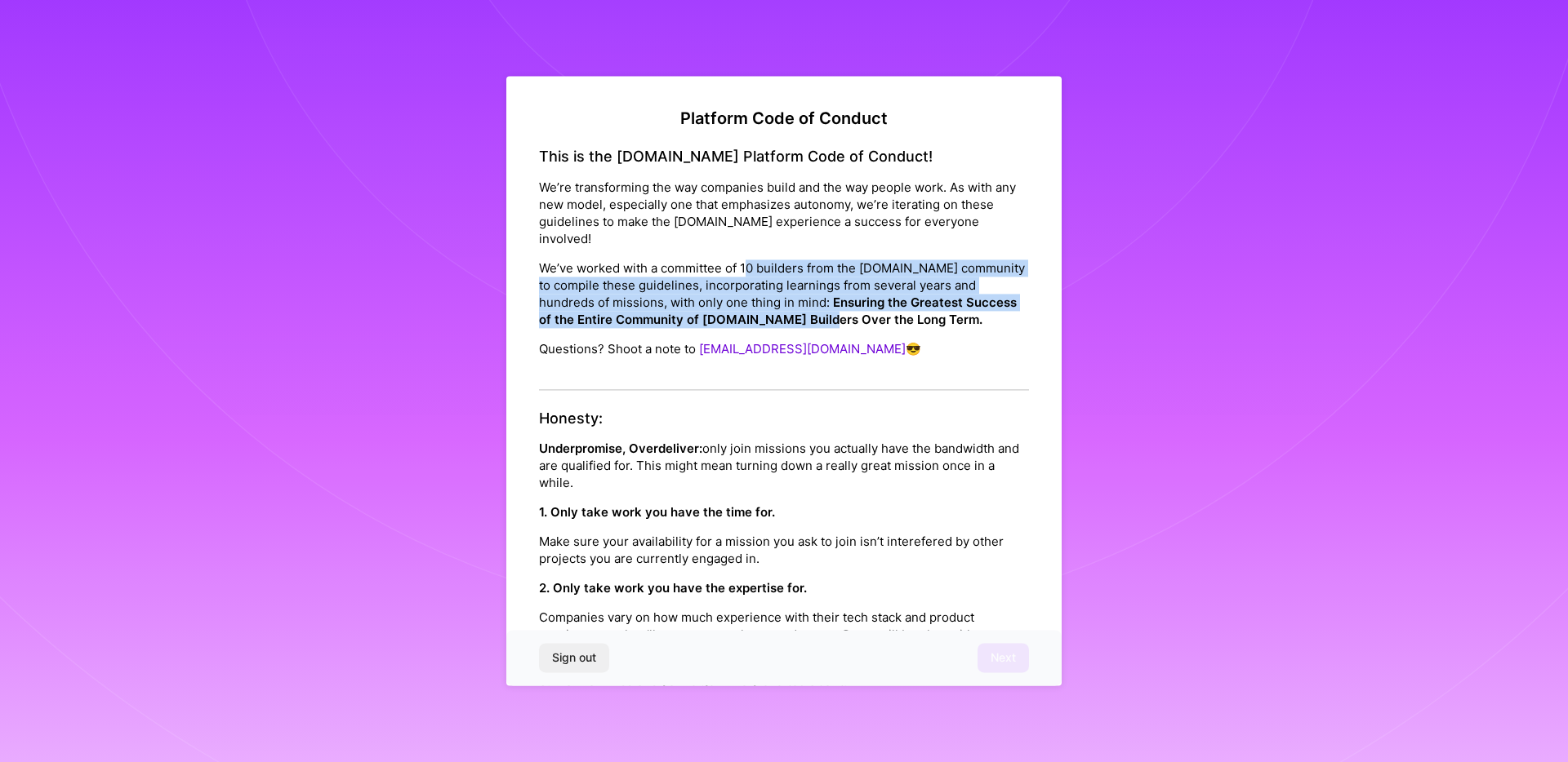
drag, startPoint x: 747, startPoint y: 270, endPoint x: 907, endPoint y: 328, distance: 170.2
click at [907, 328] on div "This is the [DOMAIN_NAME] Platform Code of Conduct! We’re transforming the way …" at bounding box center [784, 269] width 490 height 242
drag, startPoint x: 974, startPoint y: 320, endPoint x: 710, endPoint y: 245, distance: 274.4
click at [710, 245] on div "This is the [DOMAIN_NAME] Platform Code of Conduct! We’re transforming the way …" at bounding box center [784, 269] width 490 height 242
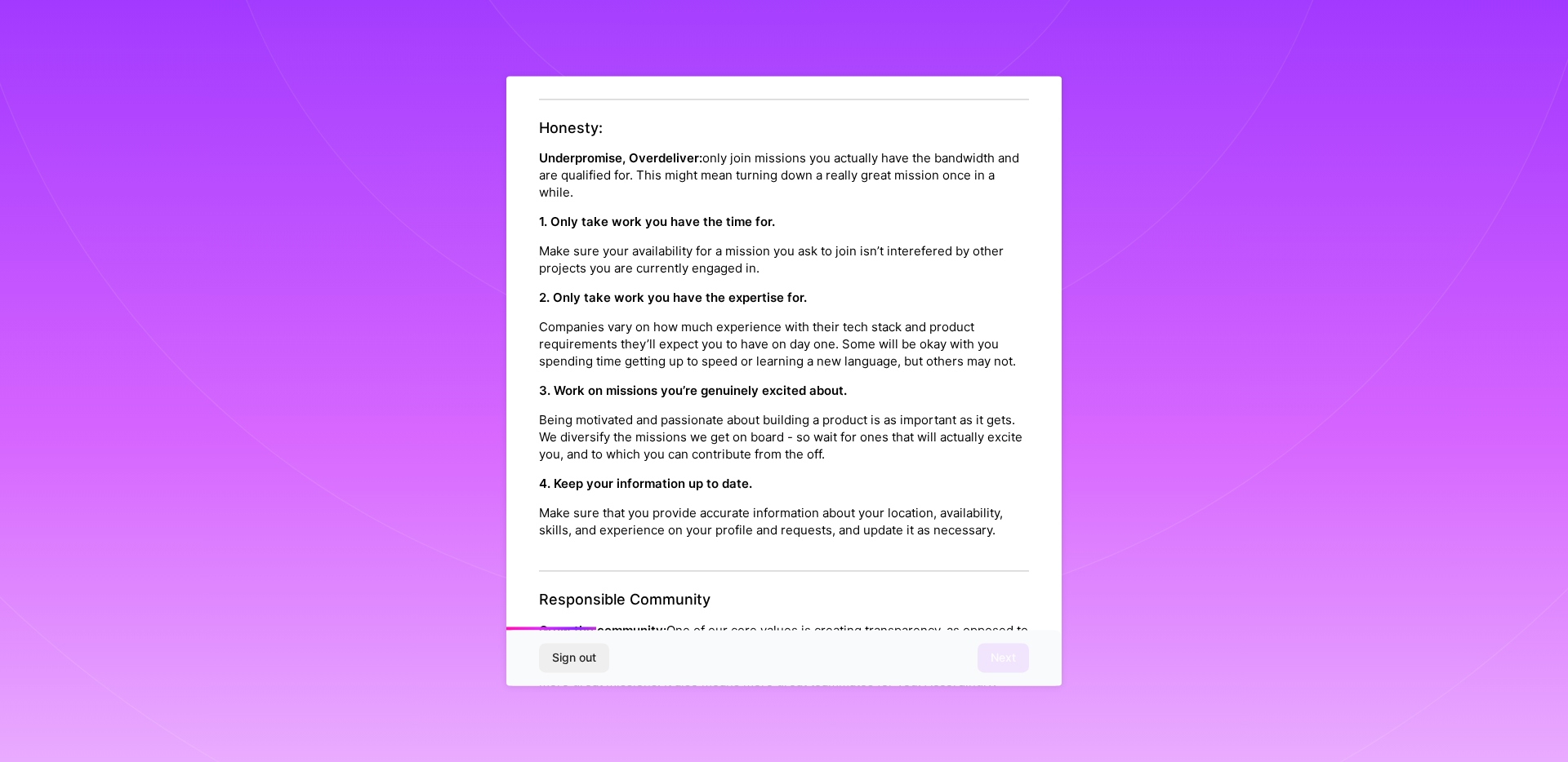
scroll to position [291, 0]
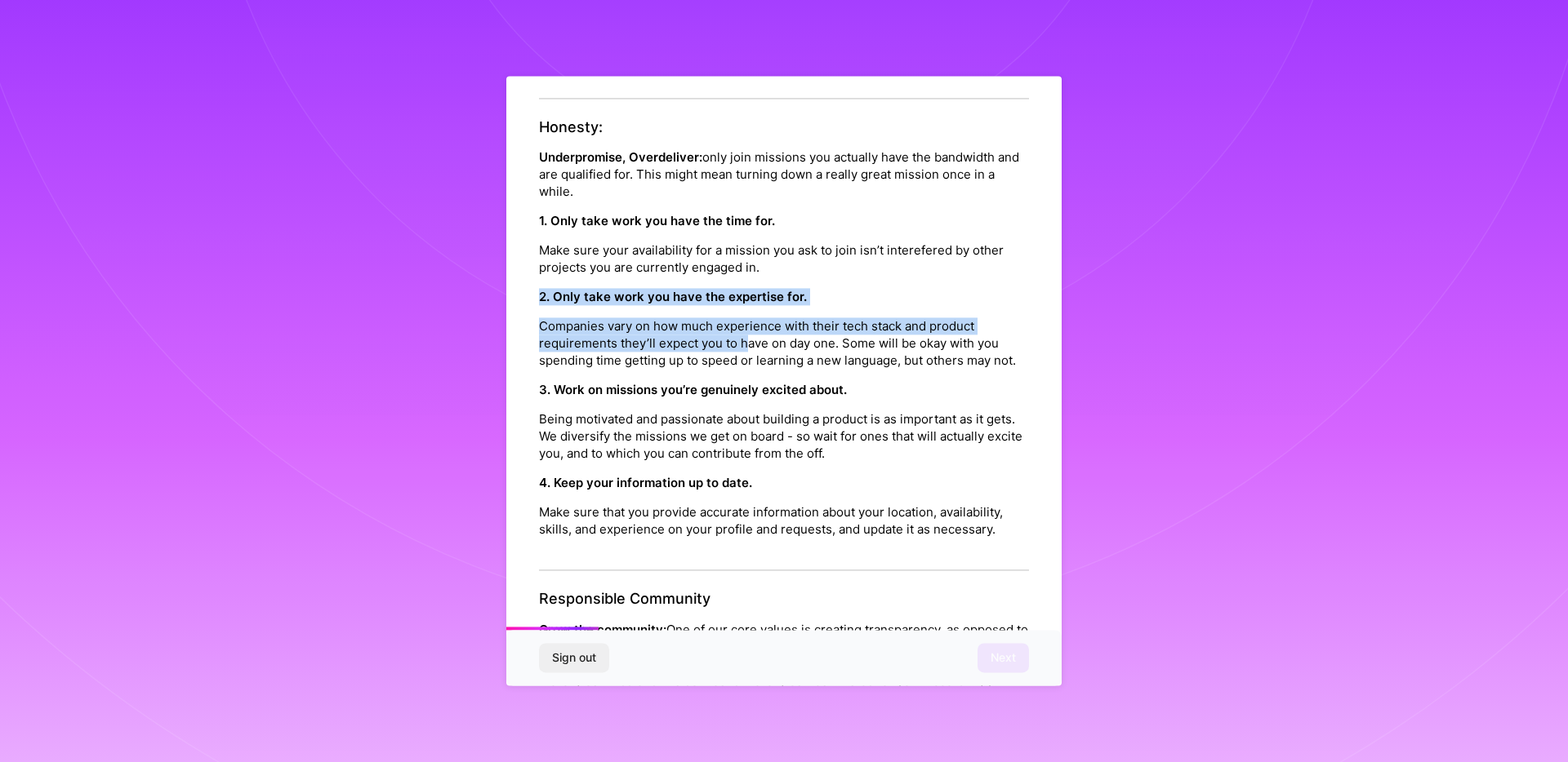
drag, startPoint x: 710, startPoint y: 285, endPoint x: 748, endPoint y: 336, distance: 63.6
click at [748, 336] on div "Honesty: Underpromise, Overdeliver: only join missions you actually have the ba…" at bounding box center [784, 345] width 490 height 453
click at [748, 336] on p "Companies vary on how much experience with their tech stack and product require…" at bounding box center [784, 344] width 490 height 52
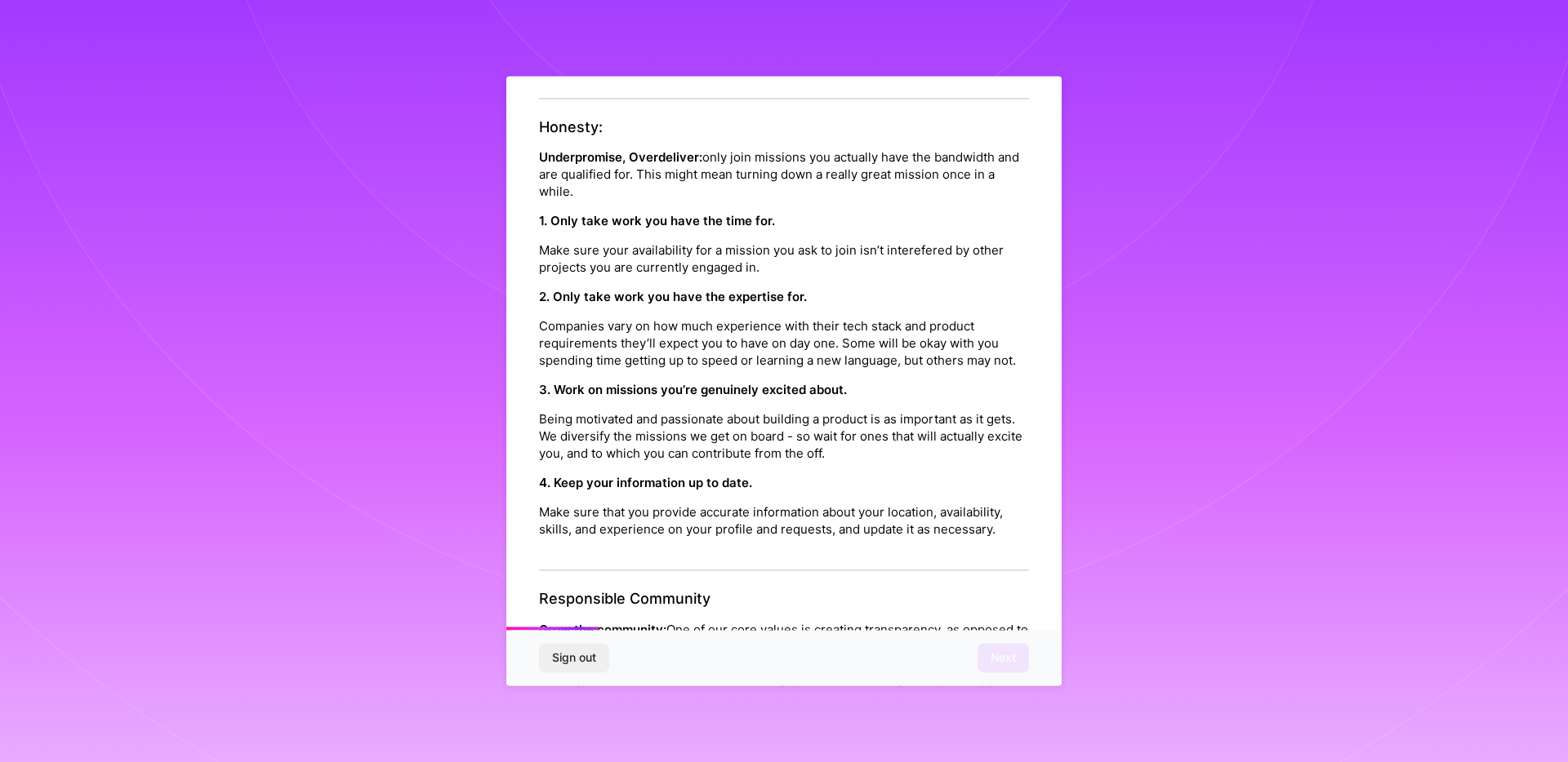
drag, startPoint x: 687, startPoint y: 401, endPoint x: 772, endPoint y: 456, distance: 101.2
click at [771, 456] on div "3. Work on missions you’re genuinely excited about. Being motivated and passion…" at bounding box center [784, 422] width 490 height 81
click at [772, 456] on p "Being motivated and passionate about building a product is as important as it g…" at bounding box center [784, 437] width 490 height 52
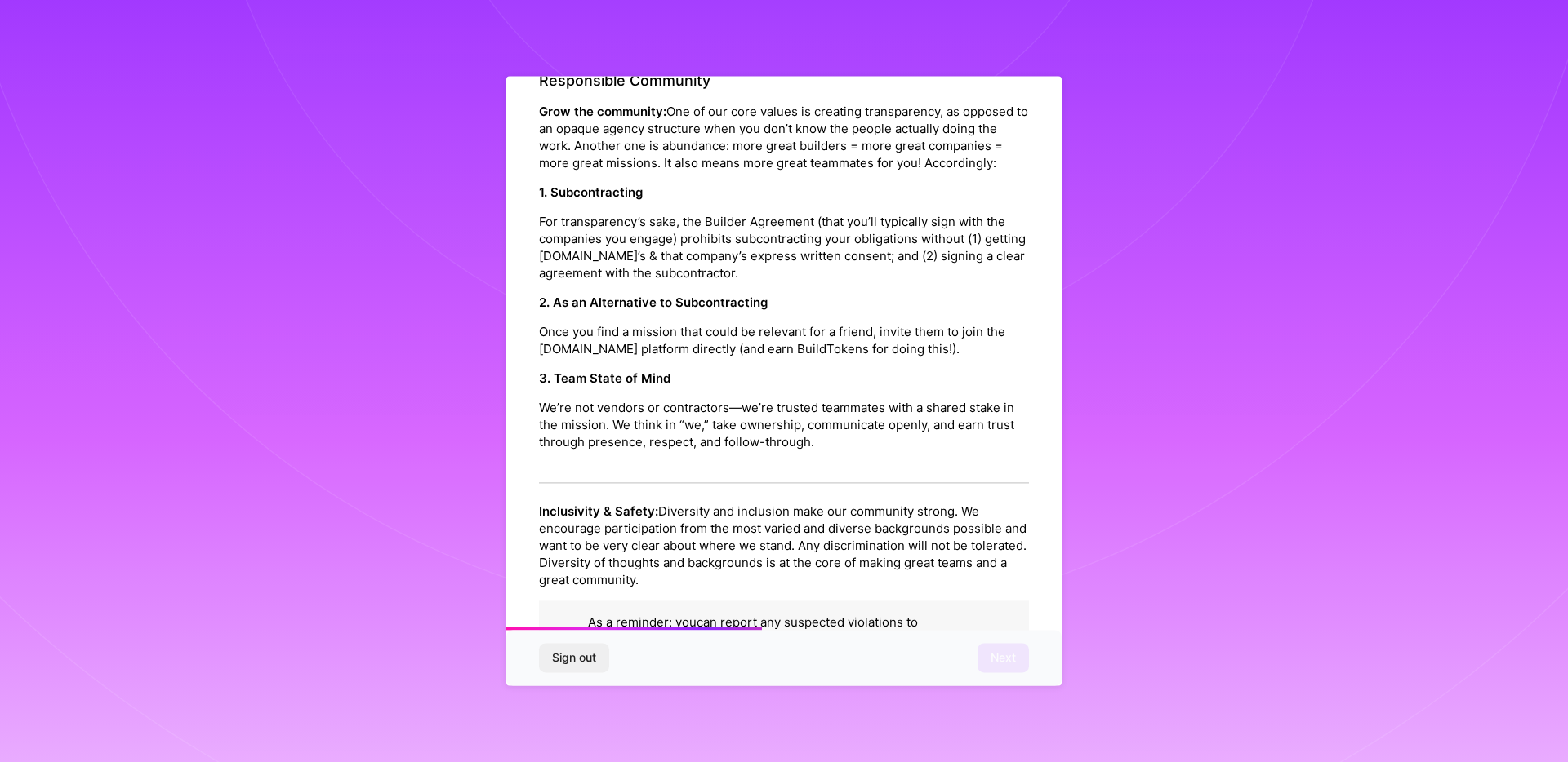
scroll to position [806, 0]
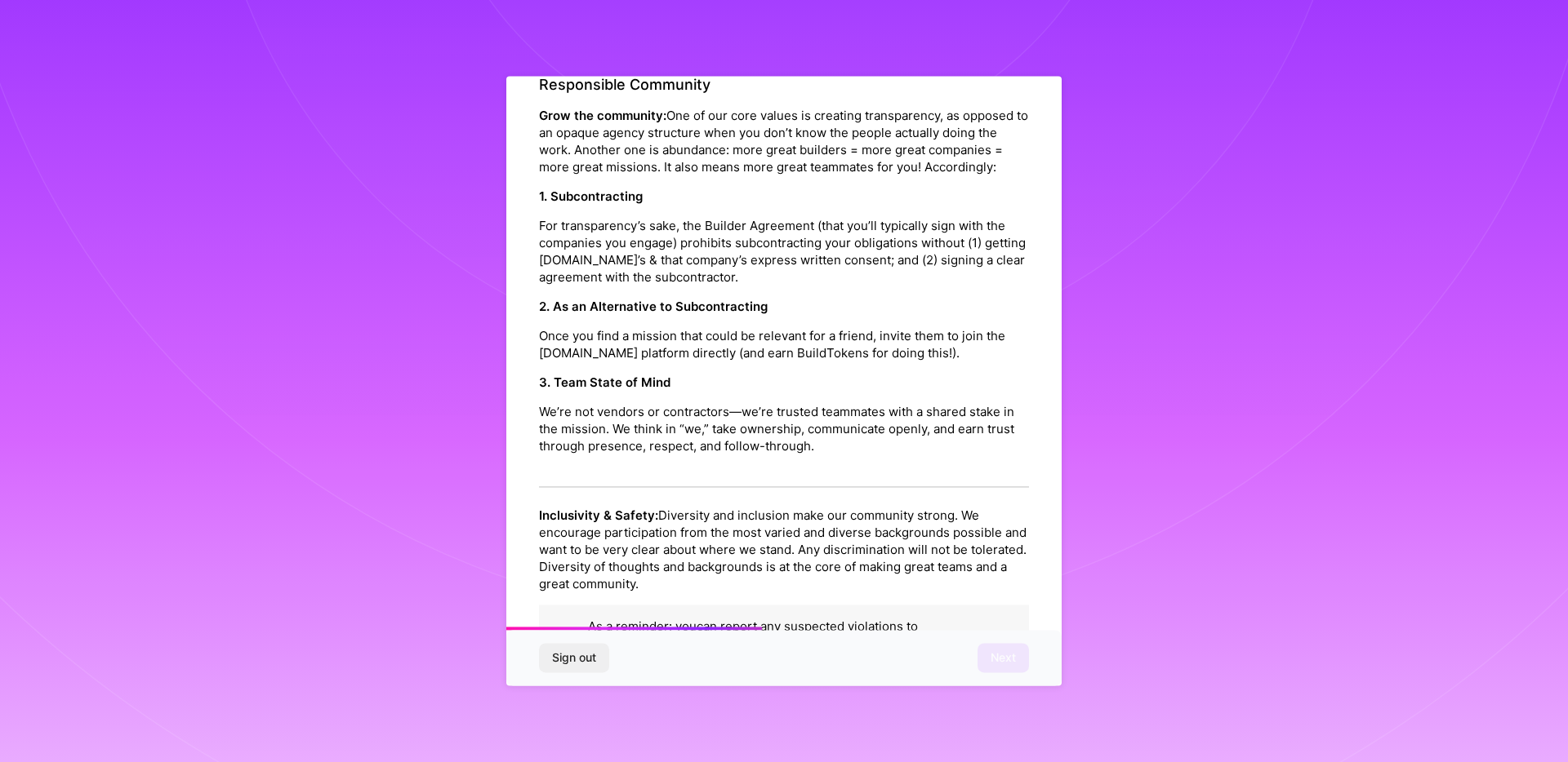
drag, startPoint x: 702, startPoint y: 269, endPoint x: 813, endPoint y: 327, distance: 125.2
click at [815, 285] on p "For transparency’s sake, the Builder Agreement (that you’ll typically sign with…" at bounding box center [784, 251] width 490 height 68
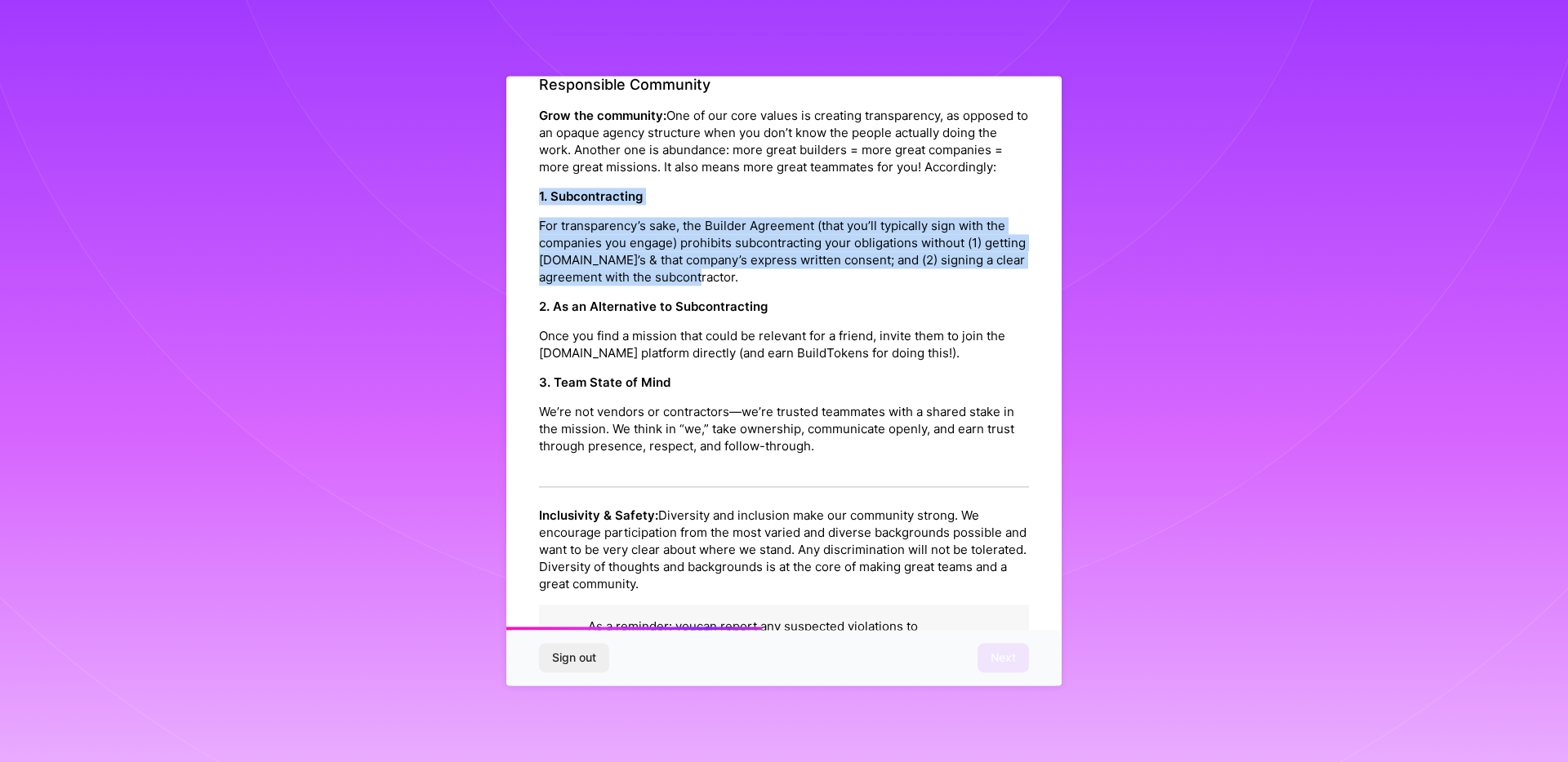
drag, startPoint x: 813, startPoint y: 327, endPoint x: 762, endPoint y: 239, distance: 101.7
click at [762, 239] on div "1. Subcontracting For transparency’s sake, the Builder Agreement (that you’ll t…" at bounding box center [784, 237] width 490 height 98
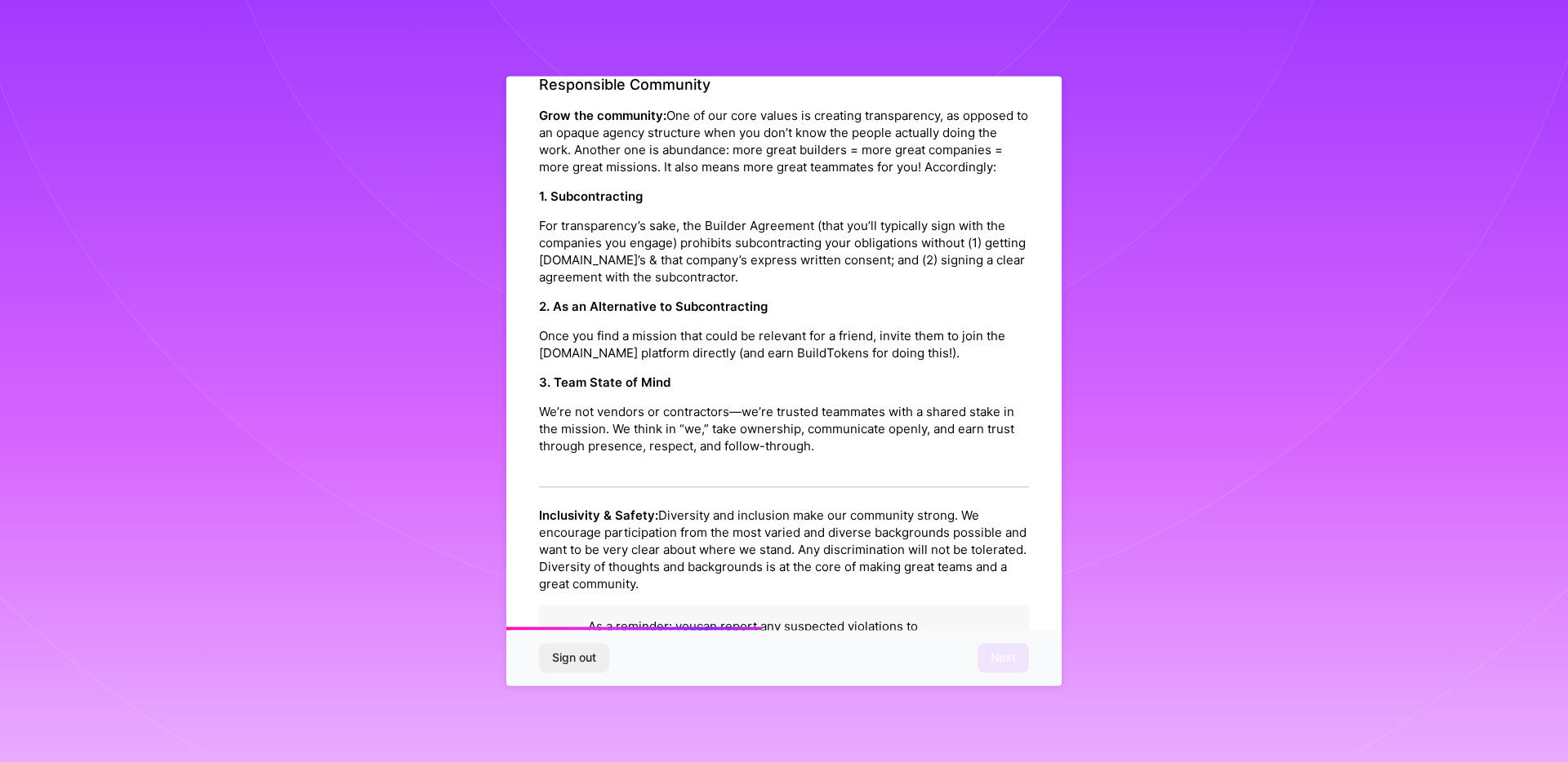
click at [804, 285] on p "For transparency’s sake, the Builder Agreement (that you’ll typically sign with…" at bounding box center [784, 251] width 490 height 68
drag, startPoint x: 649, startPoint y: 149, endPoint x: 722, endPoint y: 223, distance: 103.9
click at [722, 176] on p "Grow the community: One of our core values is creating transparency, as opposed…" at bounding box center [784, 141] width 490 height 68
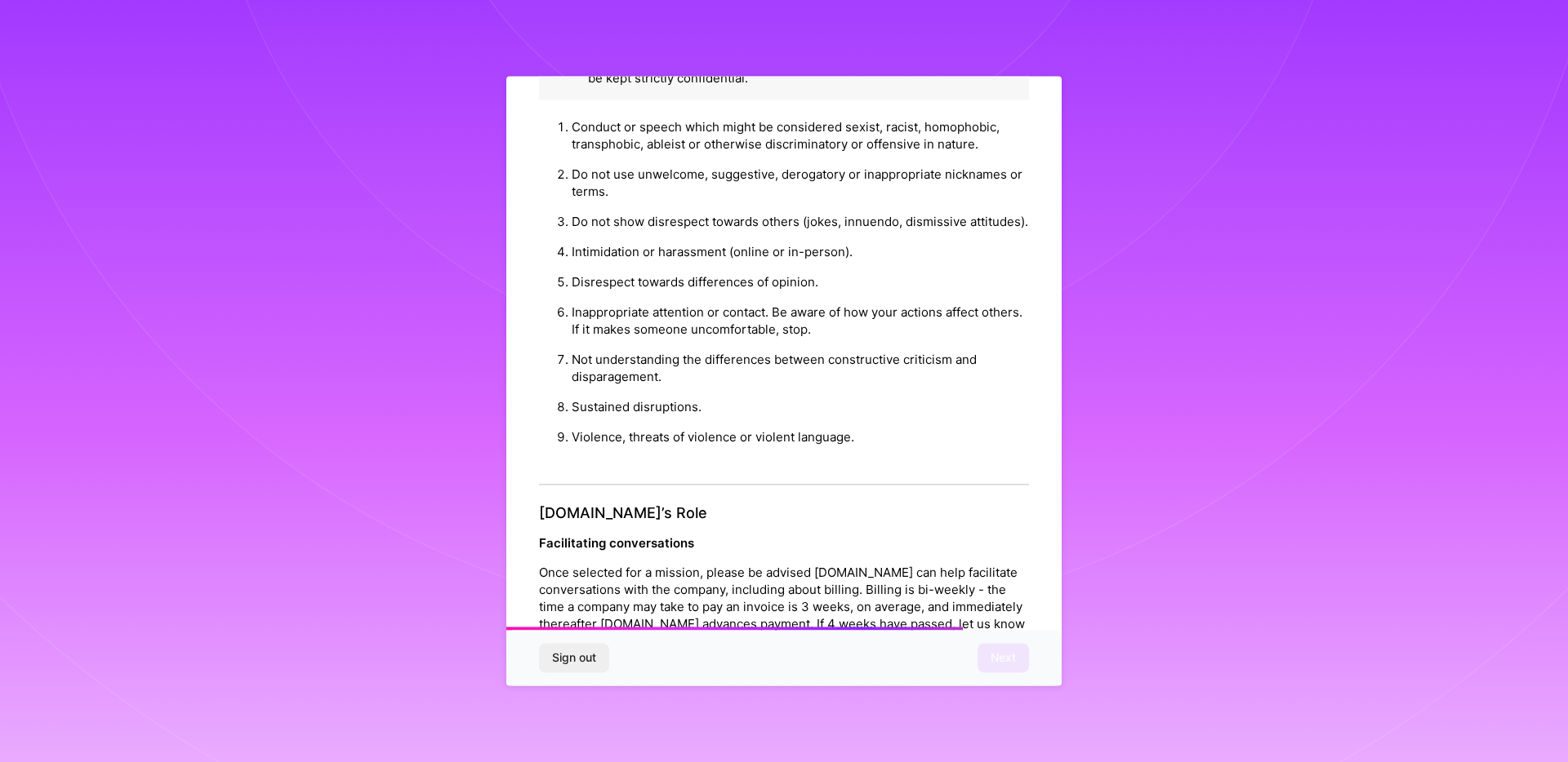
scroll to position [1750, 0]
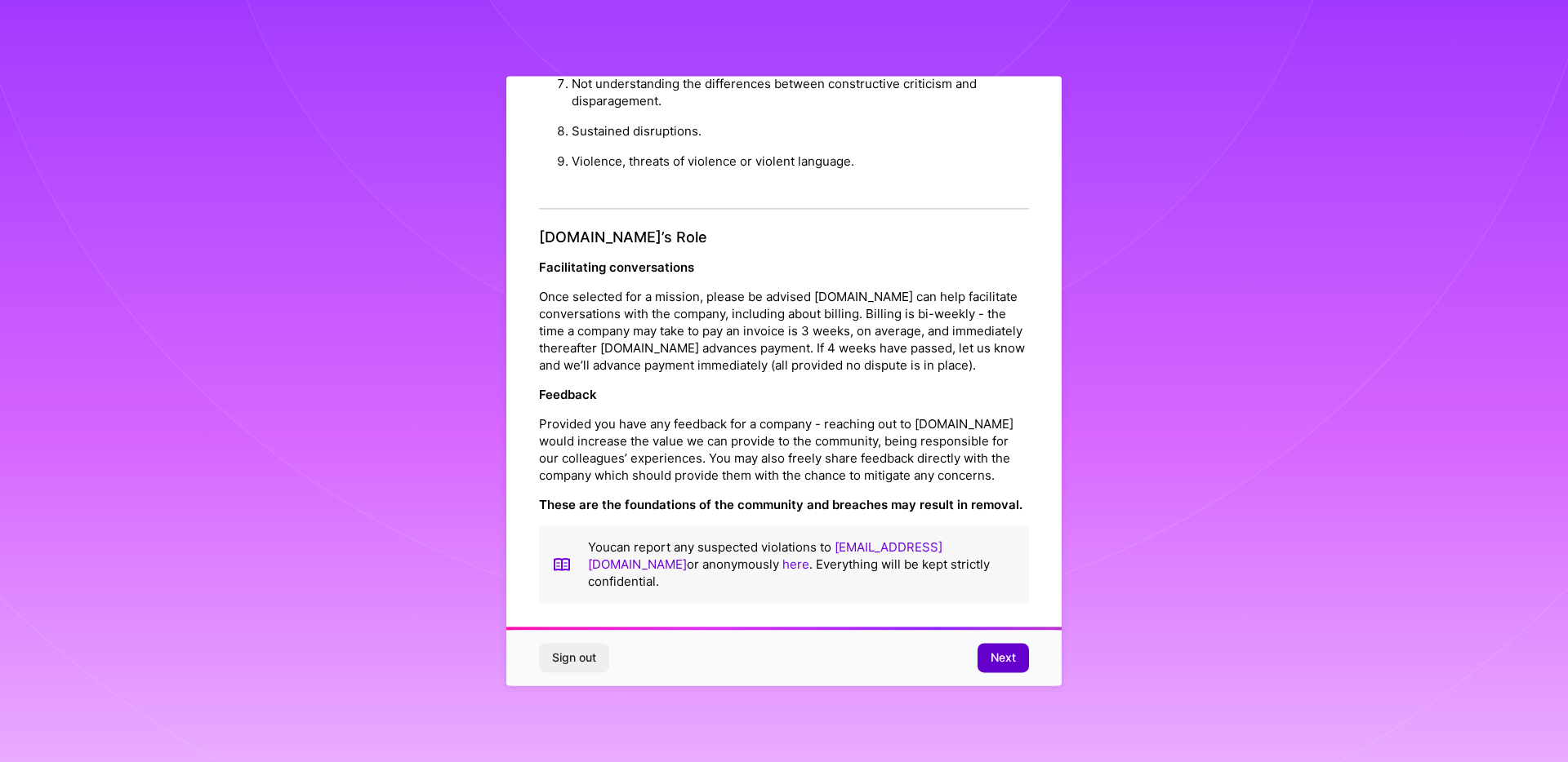
click at [1001, 658] on span "Next" at bounding box center [1003, 658] width 25 height 17
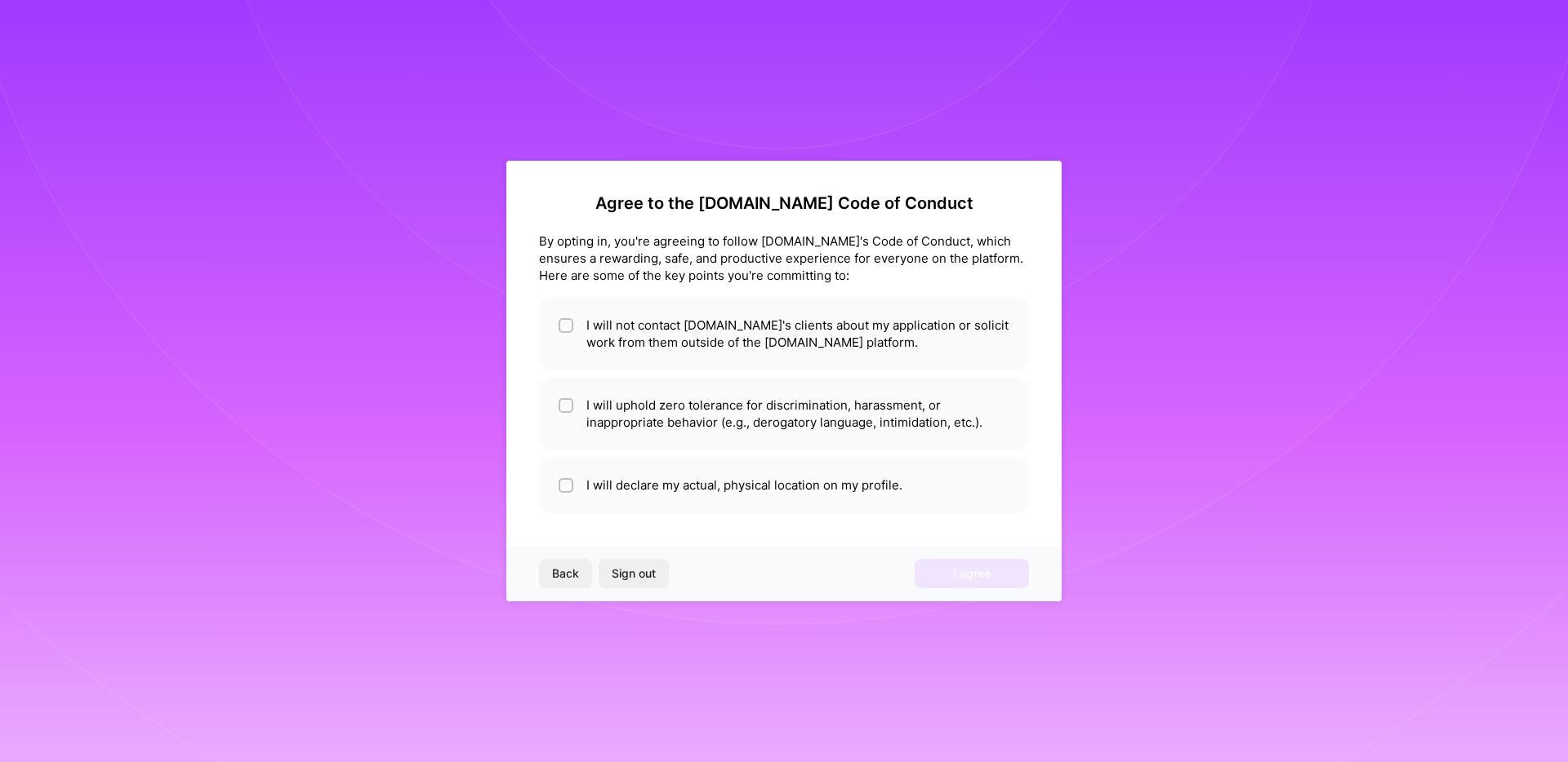
scroll to position [0, 0]
click at [677, 352] on li "I will not contact [DOMAIN_NAME]'s clients about my application or solicit work…" at bounding box center [784, 334] width 490 height 74
checkbox input "true"
click at [683, 393] on li "I will uphold zero tolerance for discrimination, harassment, or inappropriate b…" at bounding box center [784, 413] width 490 height 74
checkbox input "true"
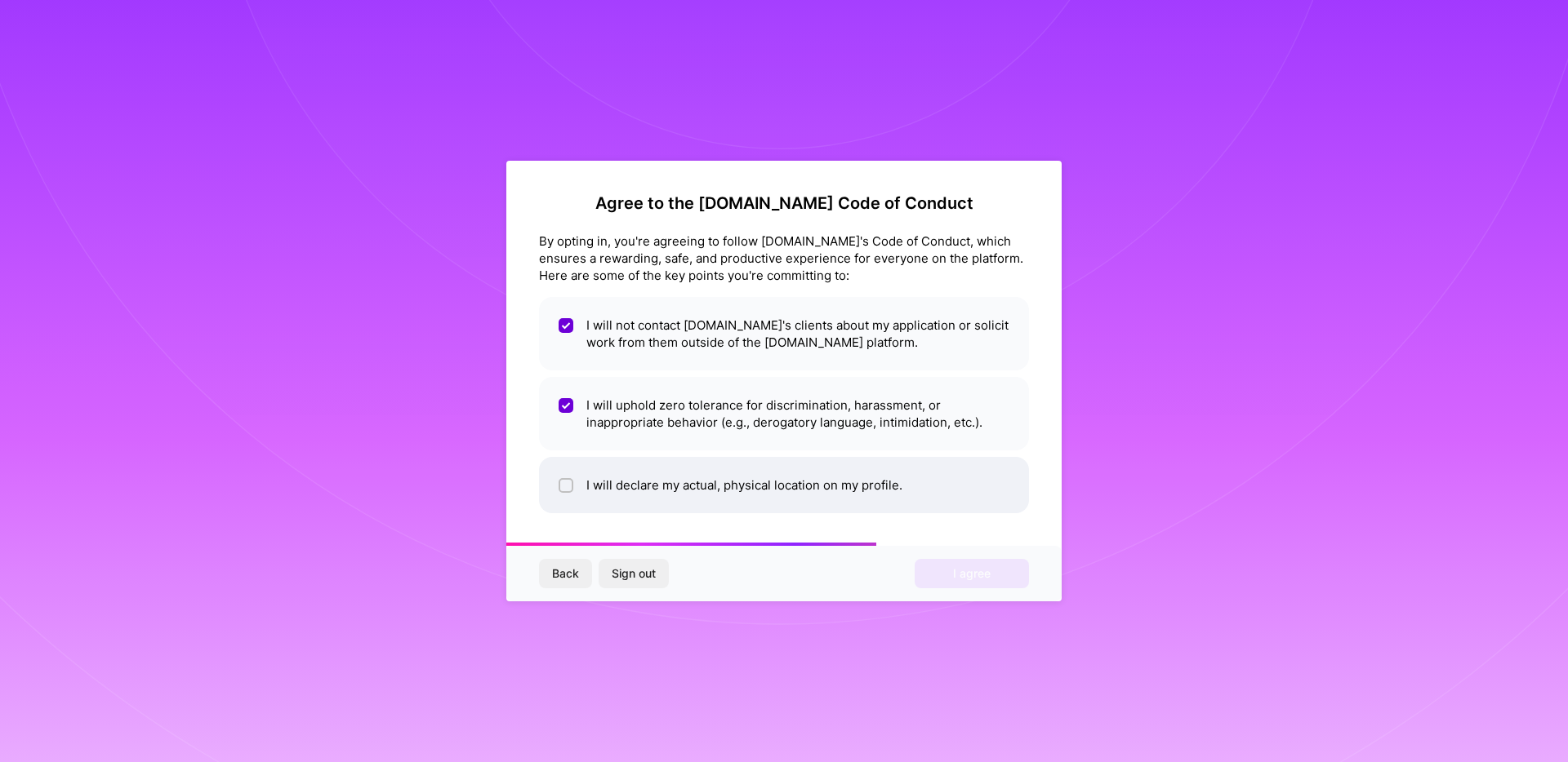
click at [694, 461] on li "I will declare my actual, physical location on my profile." at bounding box center [784, 485] width 490 height 56
checkbox input "true"
click at [950, 570] on button "I agree" at bounding box center [972, 573] width 114 height 29
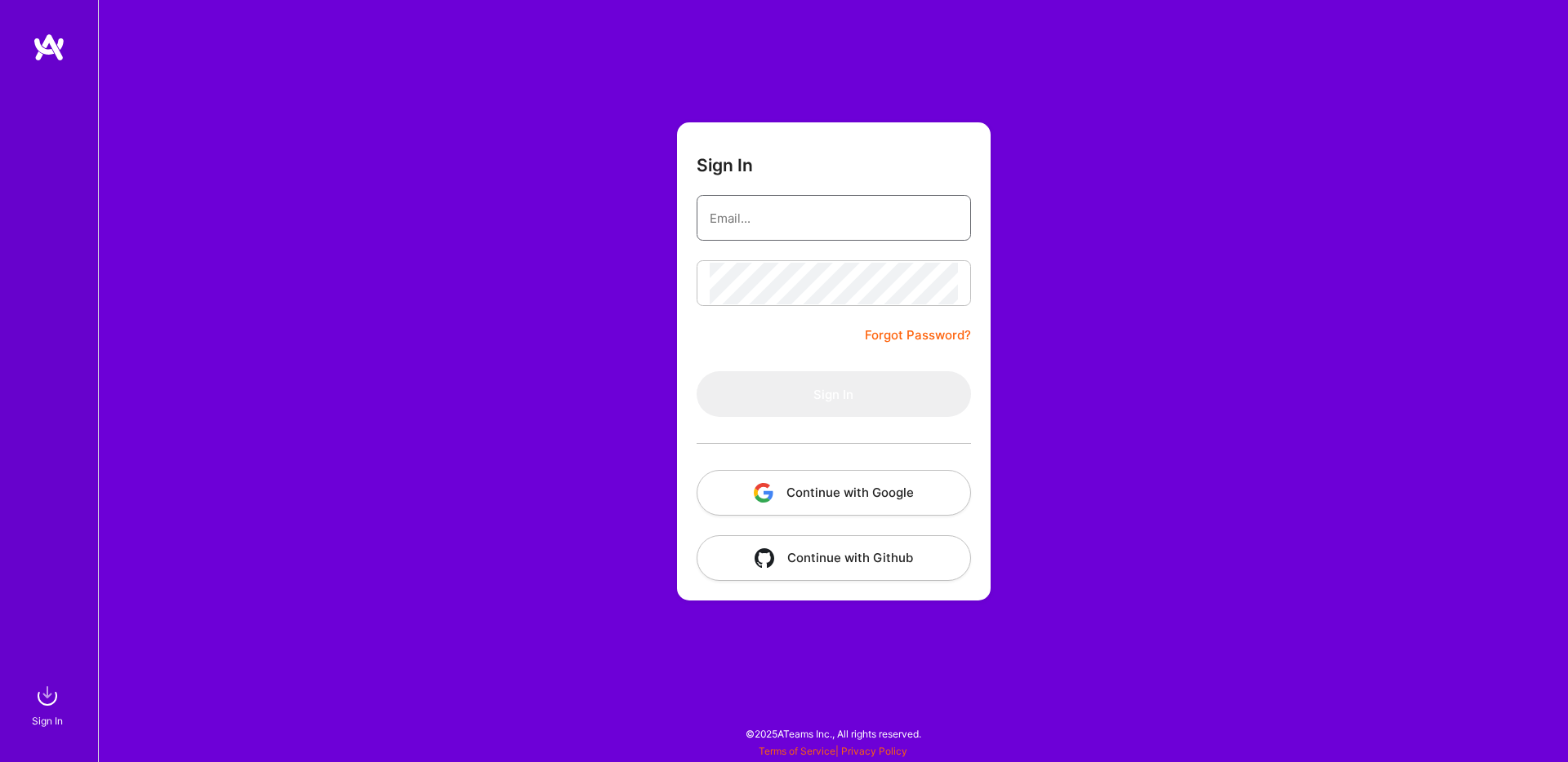
click at [910, 231] on input "email" at bounding box center [834, 218] width 249 height 41
type input "[EMAIL_ADDRESS][DOMAIN_NAME]"
click at [888, 493] on button "Continue with Google" at bounding box center [834, 492] width 274 height 46
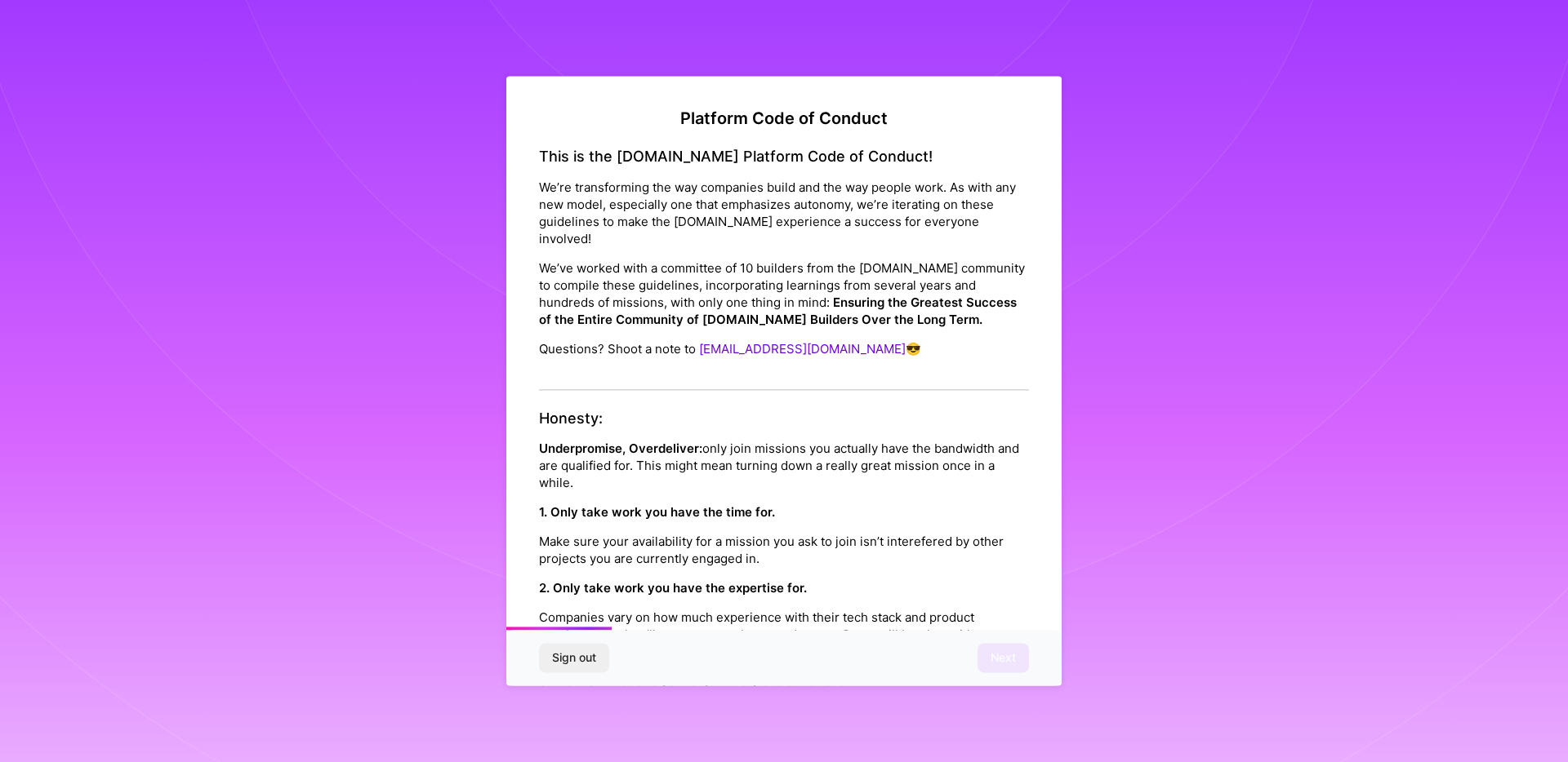
scroll to position [1750, 0]
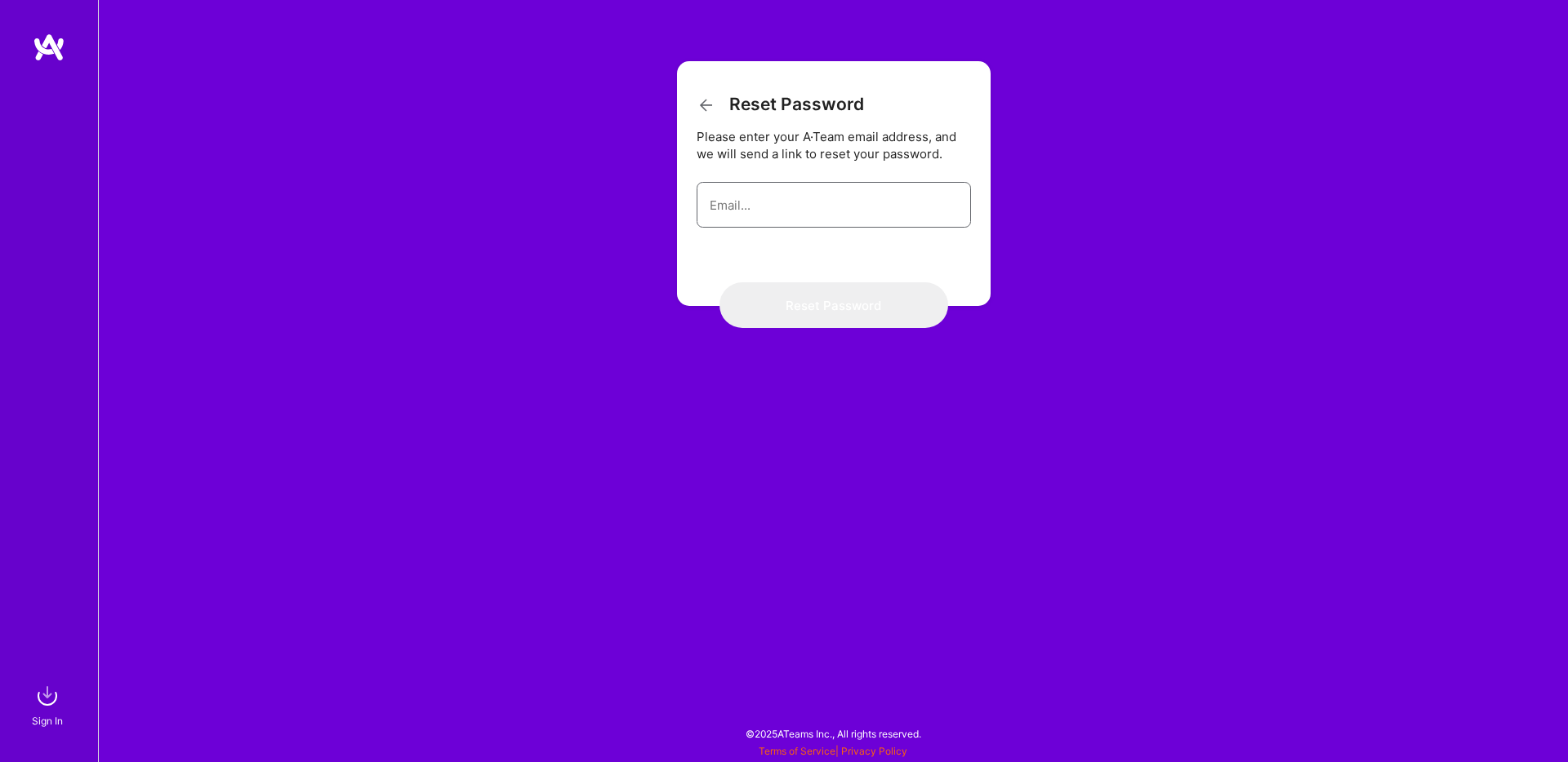
click at [793, 199] on input "email" at bounding box center [834, 205] width 249 height 41
click at [401, 161] on div "Reset Password Please enter your A·Team email address, and we will send a link …" at bounding box center [833, 381] width 1470 height 762
click at [55, 40] on img at bounding box center [48, 47] width 33 height 29
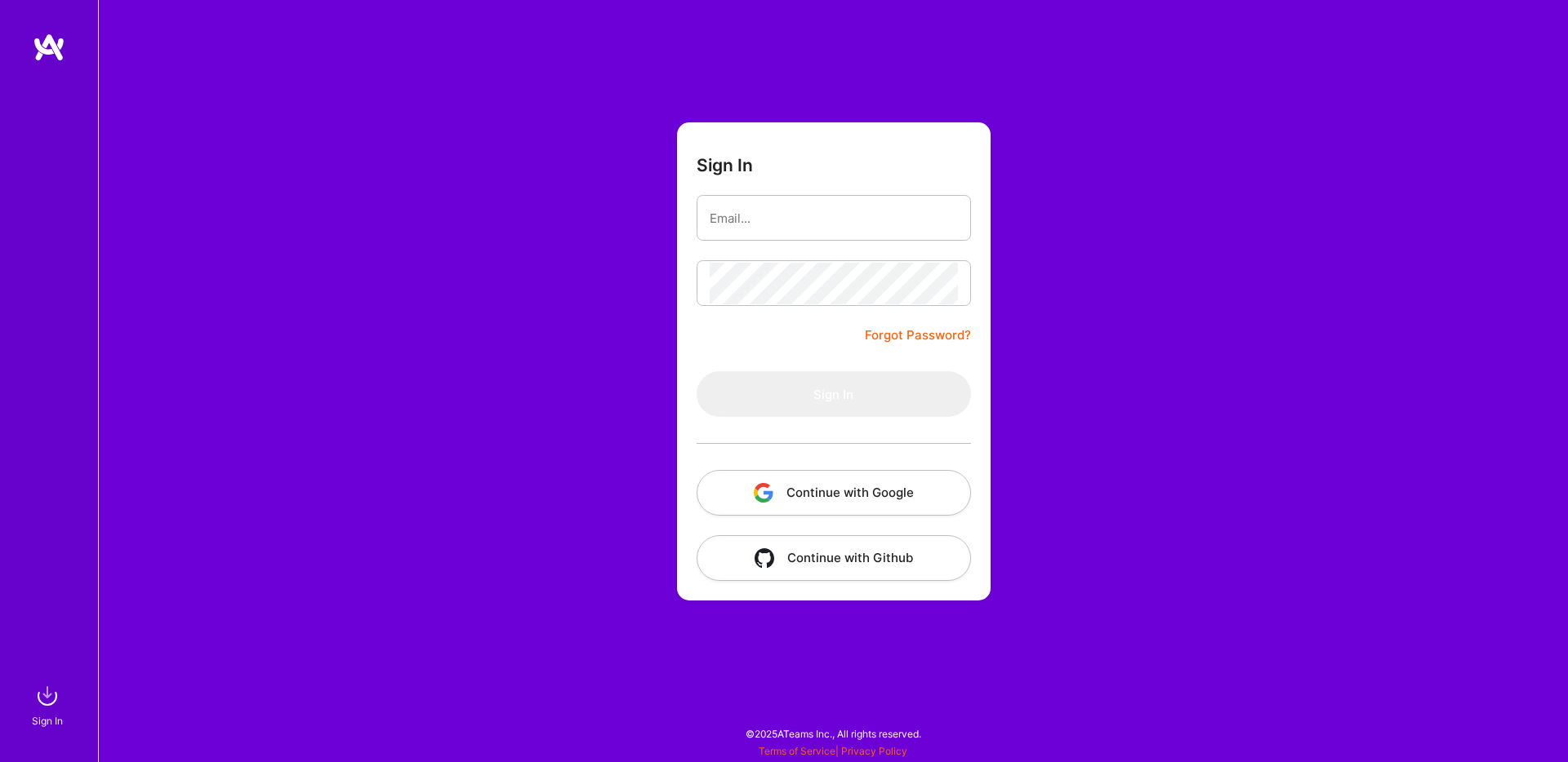
click at [248, 569] on div "Sign In Forgot Password? Sign In Continue with Google Continue with Github" at bounding box center [833, 381] width 1470 height 762
click at [64, 57] on img at bounding box center [48, 47] width 33 height 29
click at [61, 55] on img at bounding box center [48, 47] width 33 height 29
click at [247, 413] on div "Sign In Forgot Password? Sign In Continue with Google Continue with Github" at bounding box center [833, 381] width 1470 height 762
click at [39, 701] on img at bounding box center [47, 695] width 33 height 32
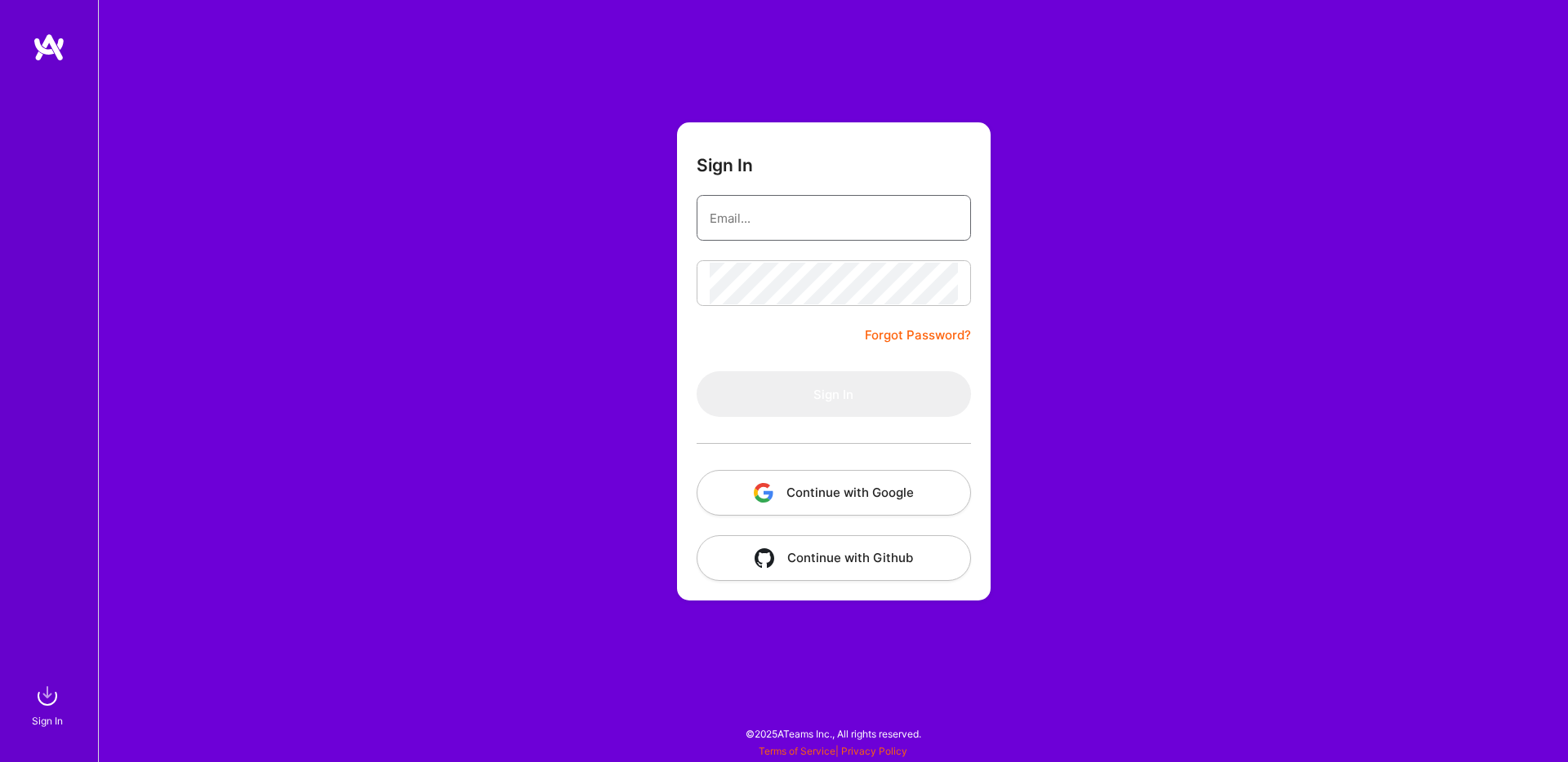
click at [719, 234] on input "email" at bounding box center [834, 218] width 249 height 41
paste input "[EMAIL_ADDRESS][DOMAIN_NAME]"
drag, startPoint x: 740, startPoint y: 220, endPoint x: 600, endPoint y: 217, distance: 140.0
click at [600, 217] on div "Sign In [EMAIL_ADDRESS][DOMAIN_NAME] Forgot Password? Sign In Continue with Goo…" at bounding box center [833, 381] width 1470 height 762
type input "[EMAIL_ADDRESS][DOMAIN_NAME]"
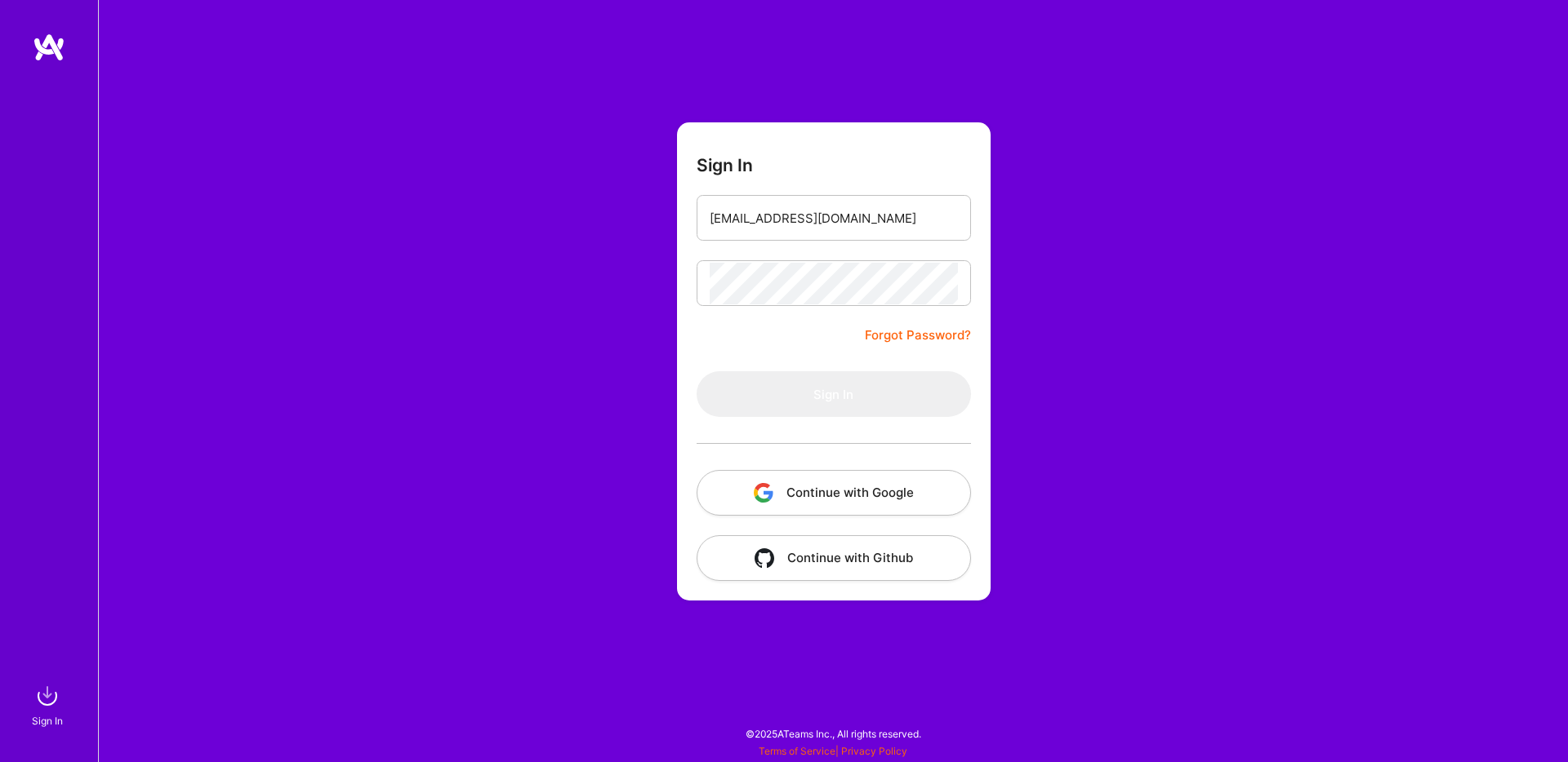
click at [1151, 459] on div "Sign In [EMAIL_ADDRESS][DOMAIN_NAME] Forgot Password? Sign In Continue with Goo…" at bounding box center [833, 381] width 1470 height 762
